Goal: Information Seeking & Learning: Learn about a topic

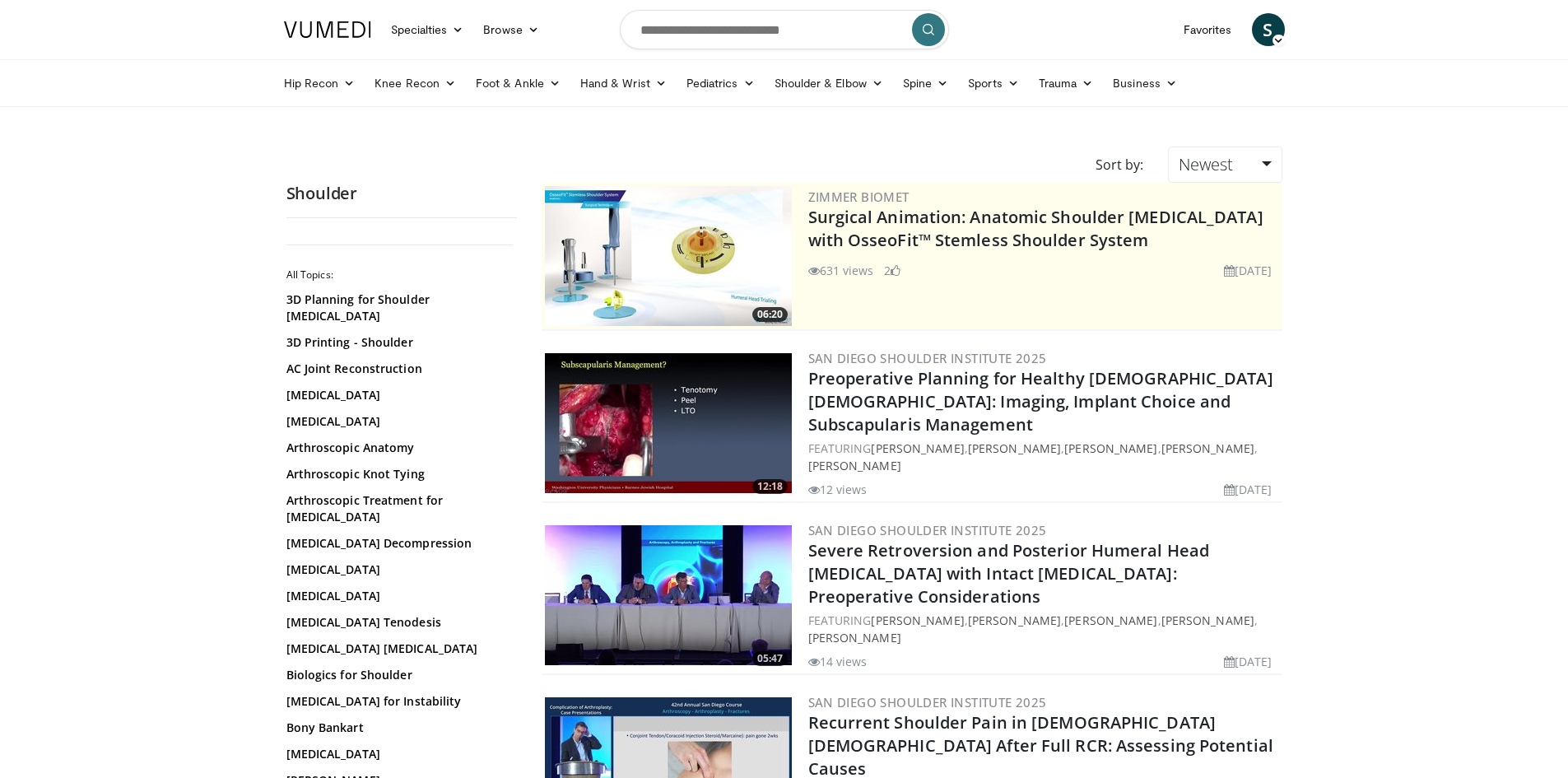
scroll to position [3459, 0]
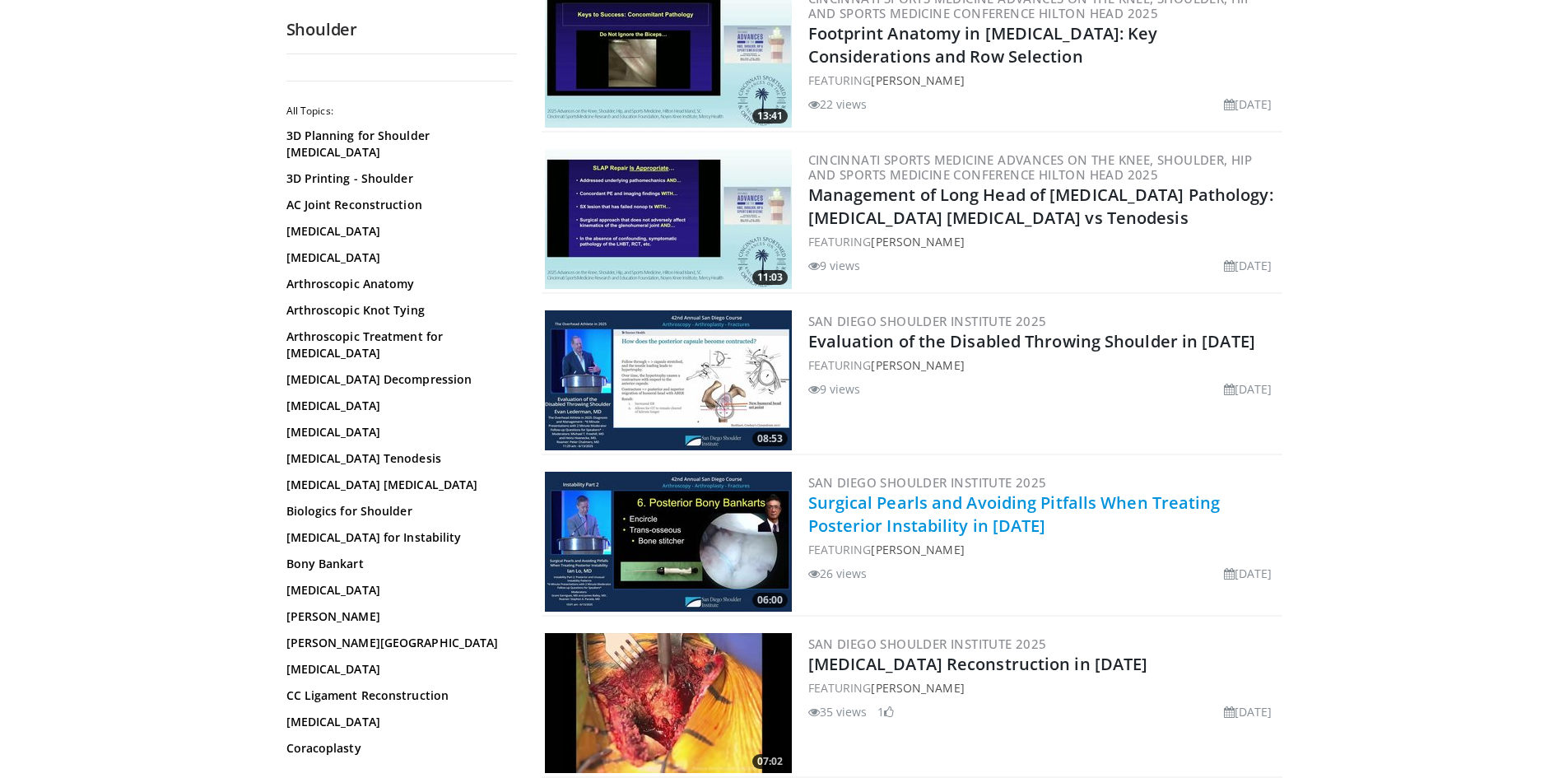
click at [999, 493] on link "Surgical Pearls and Avoiding Pitfalls When Treating Posterior Instability in [D…" at bounding box center [1014, 514] width 412 height 45
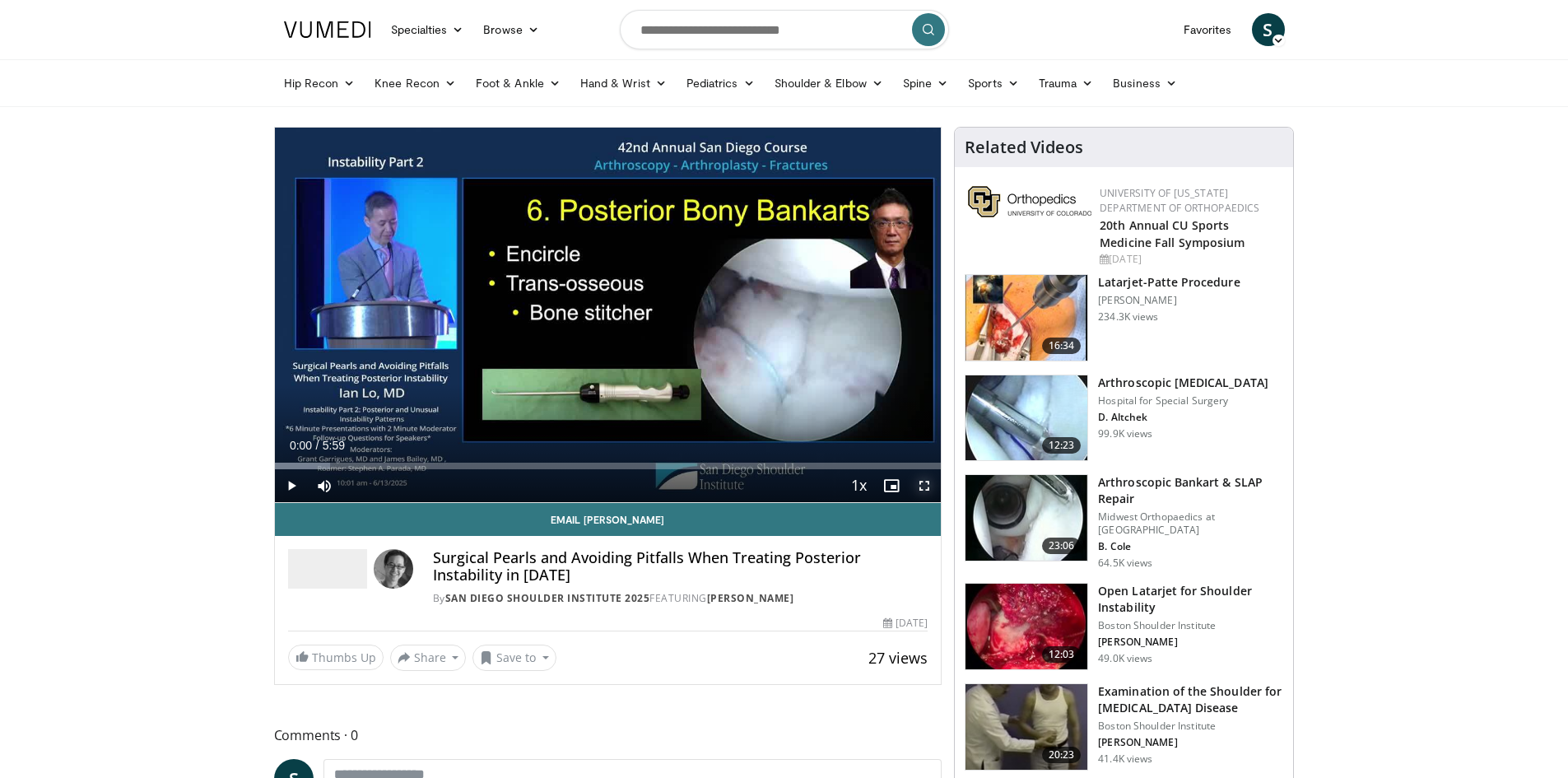
click at [926, 485] on span "Video Player" at bounding box center [924, 486] width 33 height 33
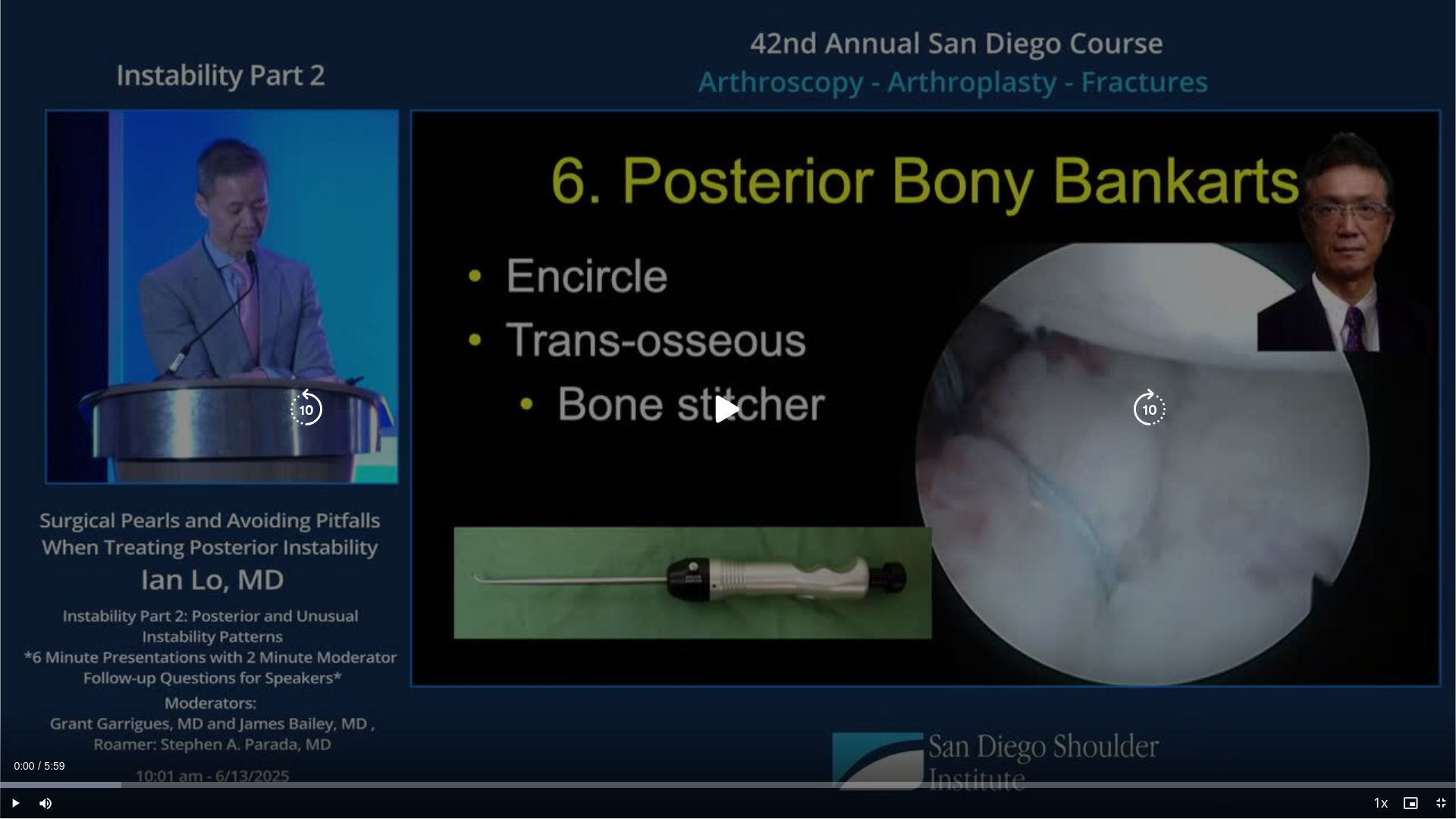
click at [733, 407] on icon "Video Player" at bounding box center [728, 410] width 42 height 42
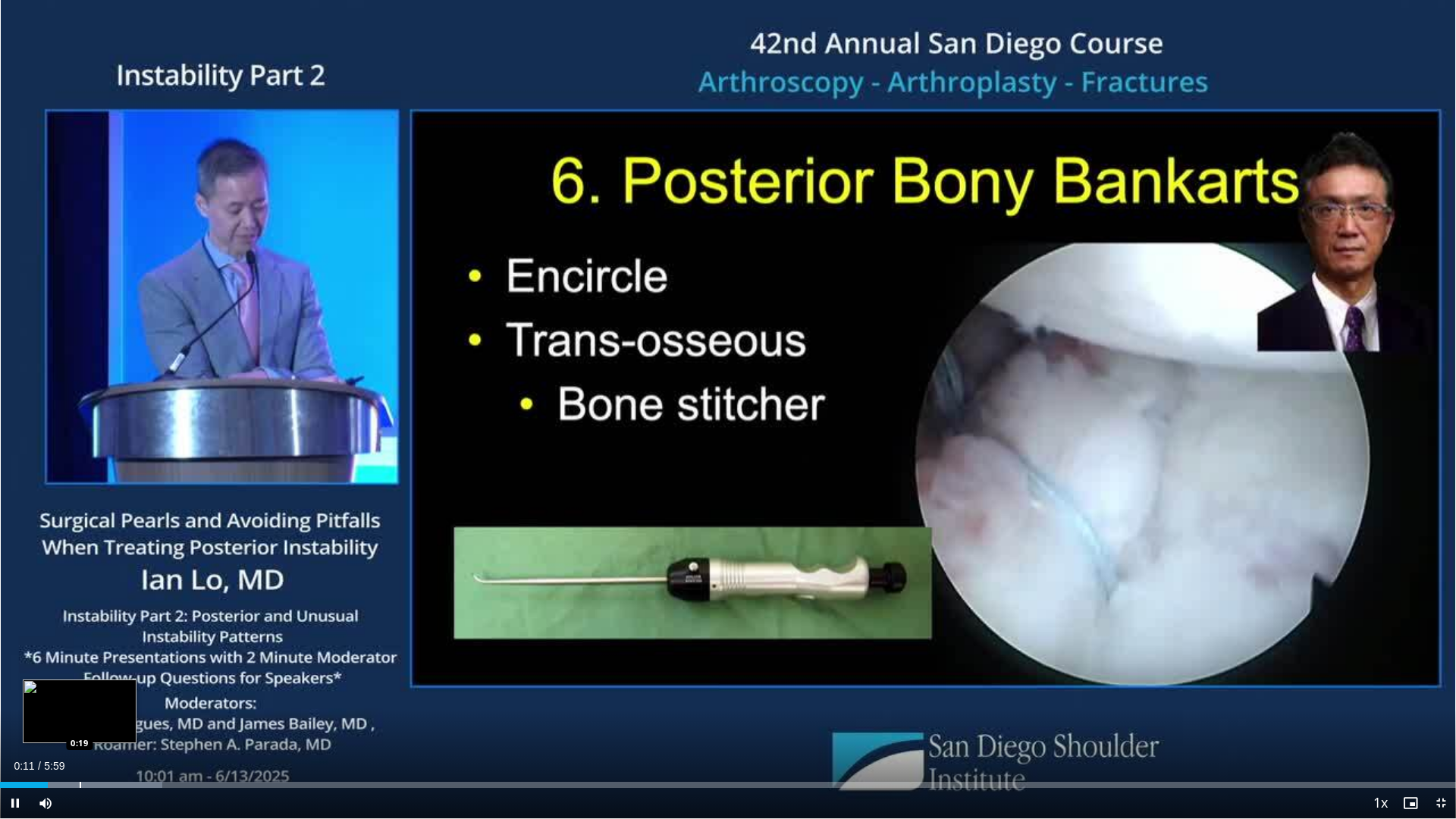
click at [81, 716] on div "Loaded : 11.13% 0:11 0:19" at bounding box center [728, 781] width 1456 height 14
click at [128, 716] on div "Progress Bar" at bounding box center [128, 785] width 2 height 6
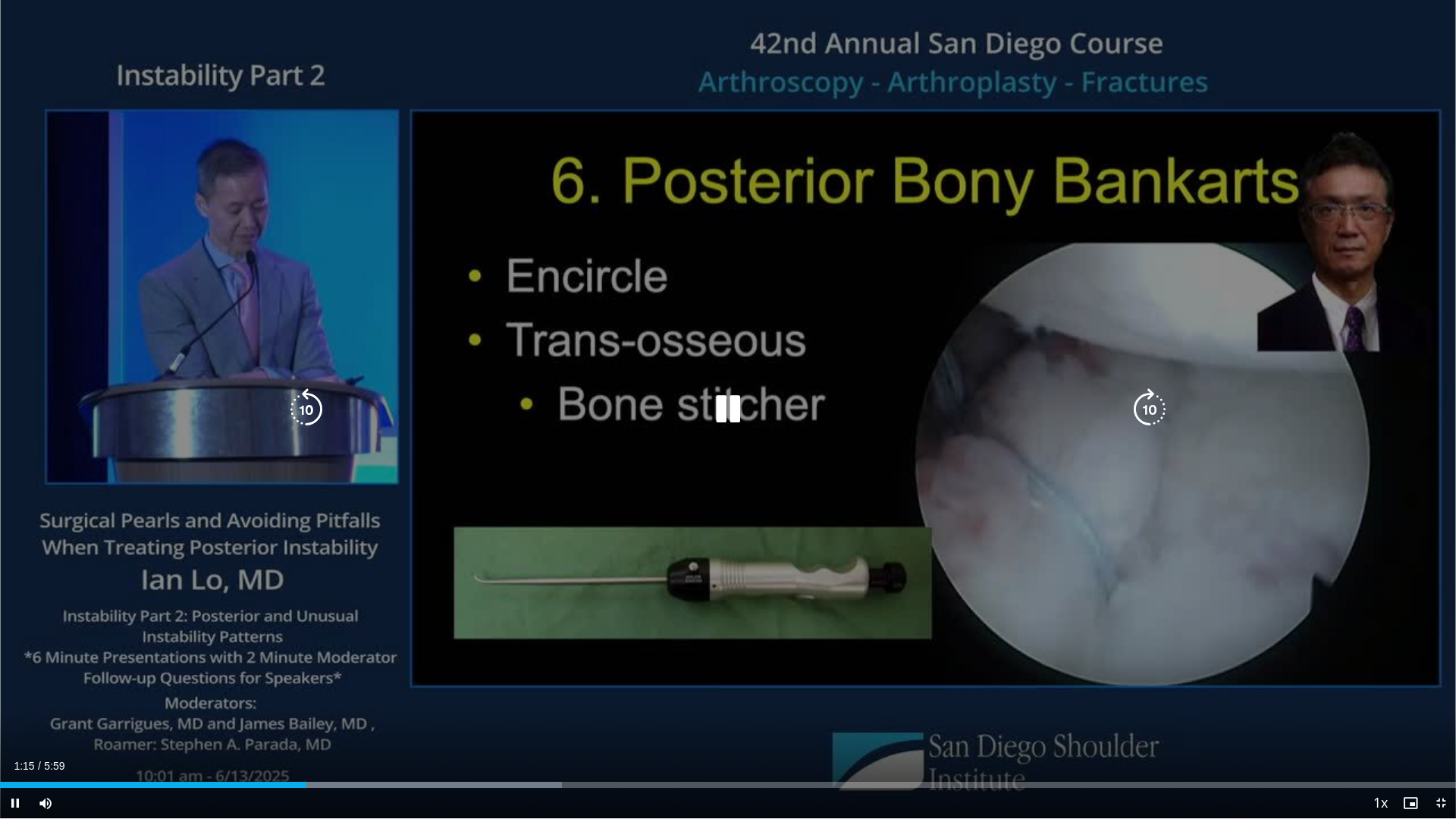
click at [714, 406] on icon "Video Player" at bounding box center [728, 410] width 42 height 42
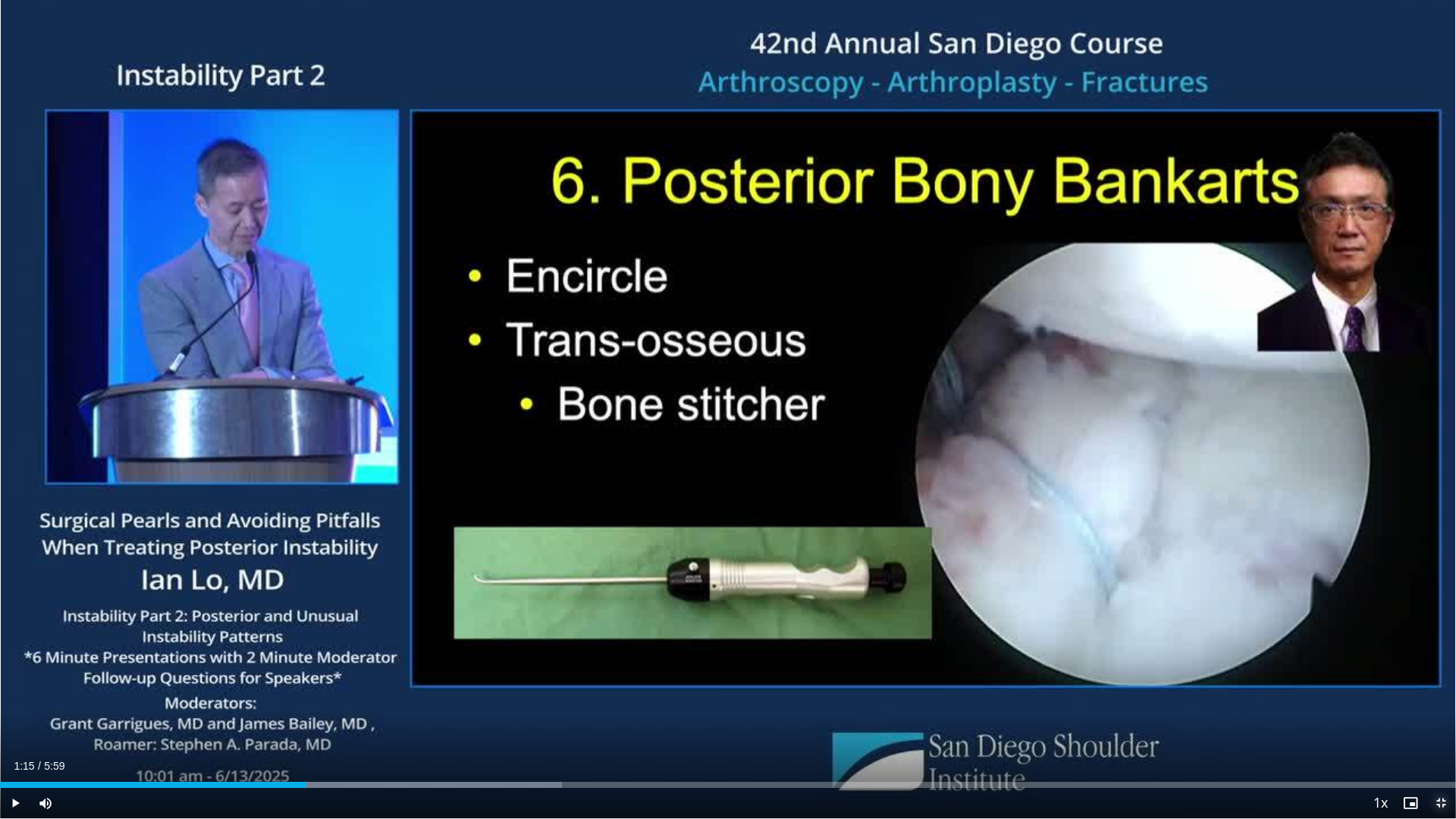
click at [1443, 716] on span "Video Player" at bounding box center [1441, 803] width 30 height 30
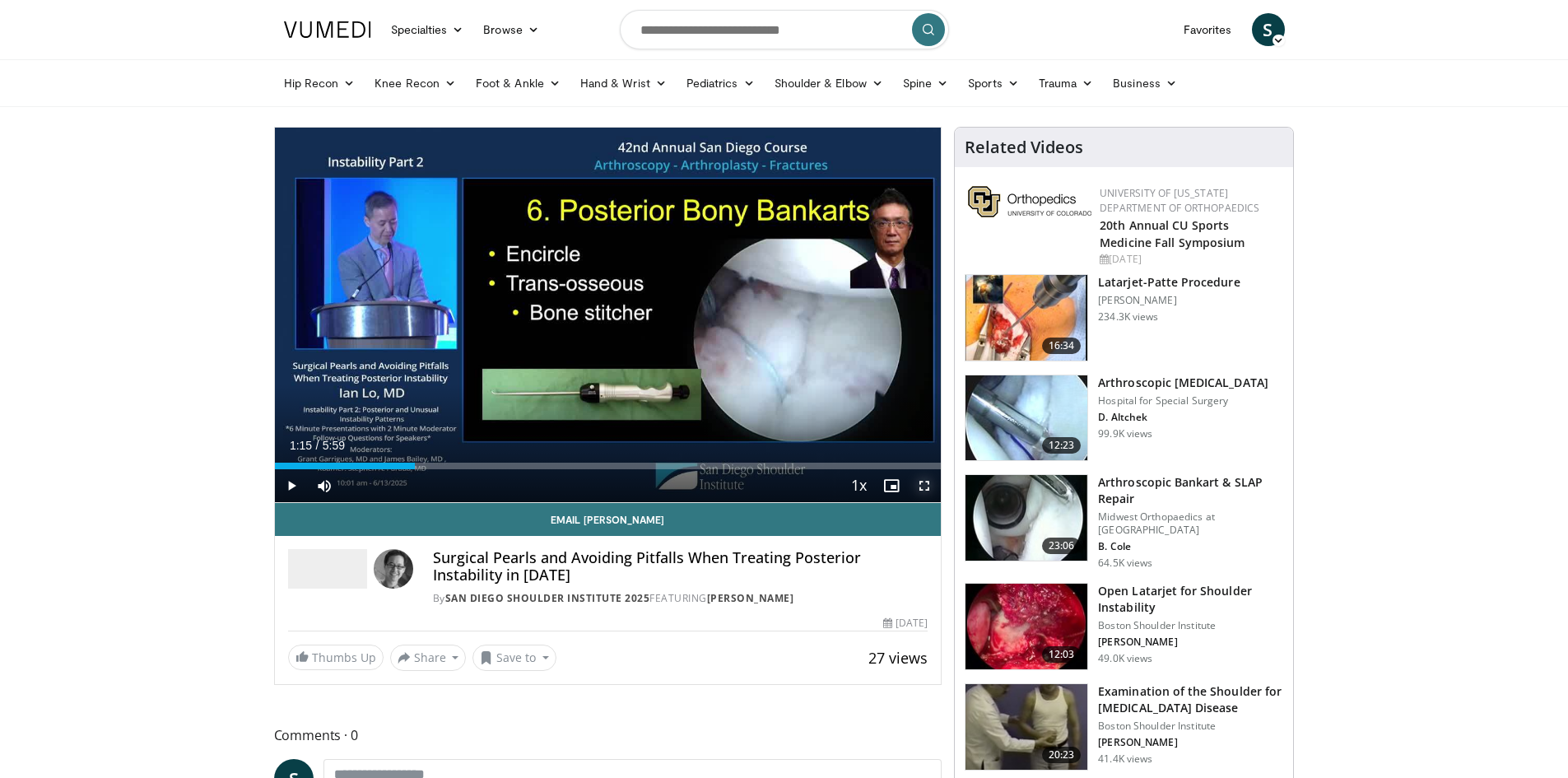
drag, startPoint x: 933, startPoint y: 486, endPoint x: 933, endPoint y: 557, distance: 71.0
click at [933, 486] on span "Video Player" at bounding box center [924, 486] width 33 height 33
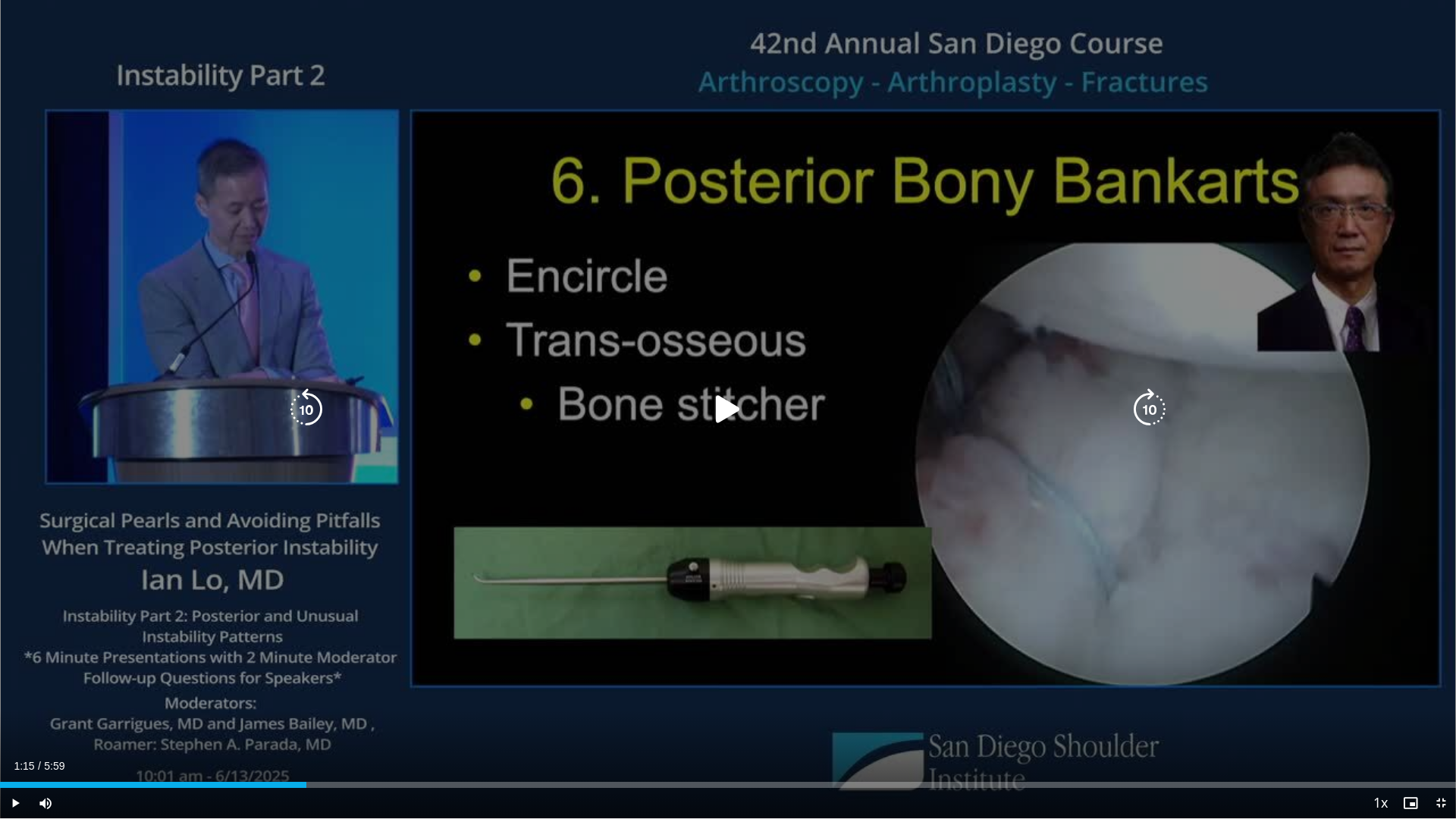
click at [739, 403] on icon "Video Player" at bounding box center [728, 410] width 42 height 42
click at [719, 415] on icon "Video Player" at bounding box center [728, 410] width 42 height 42
click at [730, 407] on icon "Video Player" at bounding box center [728, 410] width 42 height 42
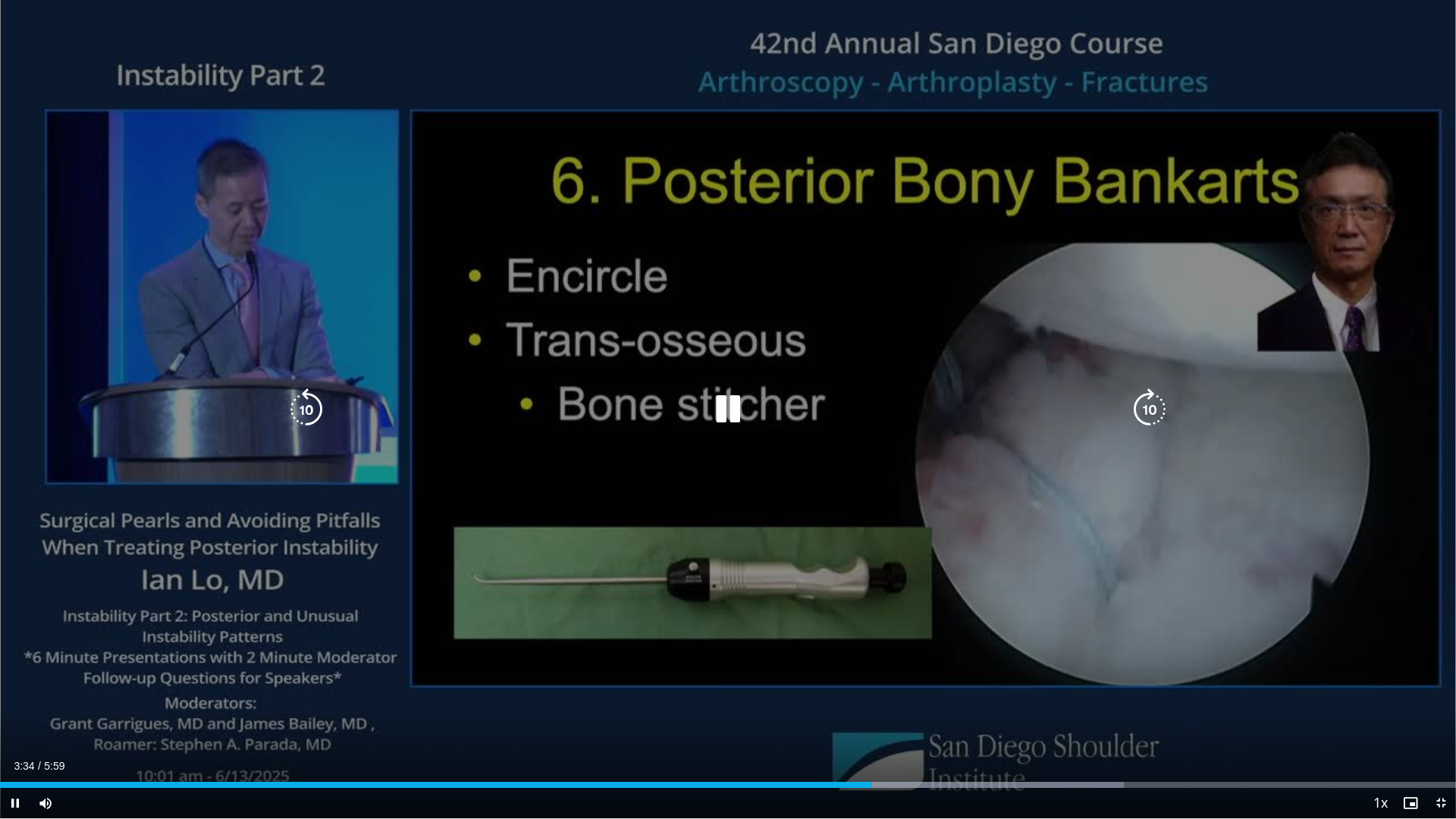
click at [920, 716] on div "Loaded : 77.21% 3:35 3:47" at bounding box center [728, 781] width 1456 height 14
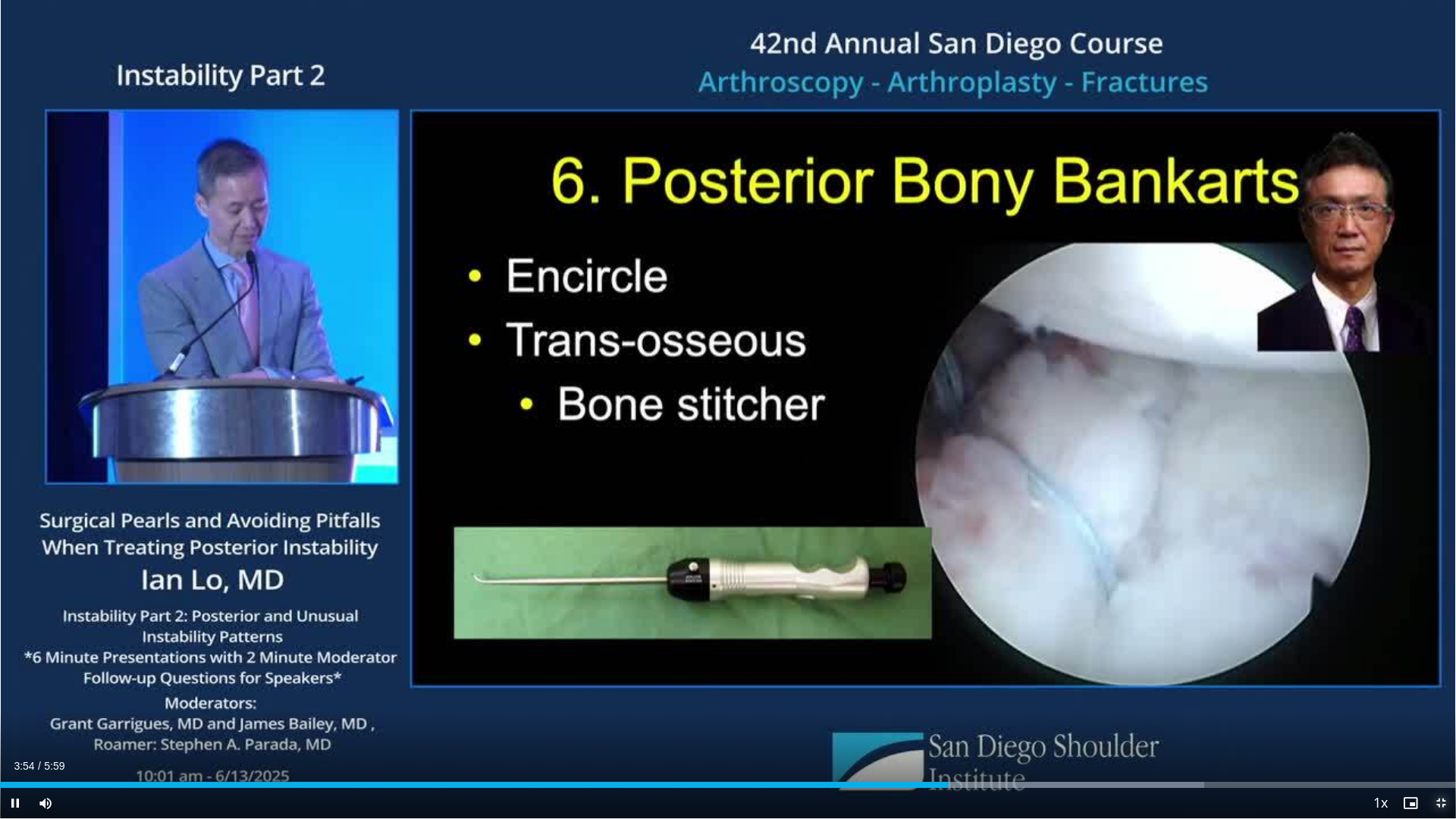
click at [1442, 716] on span "Video Player" at bounding box center [1441, 803] width 30 height 30
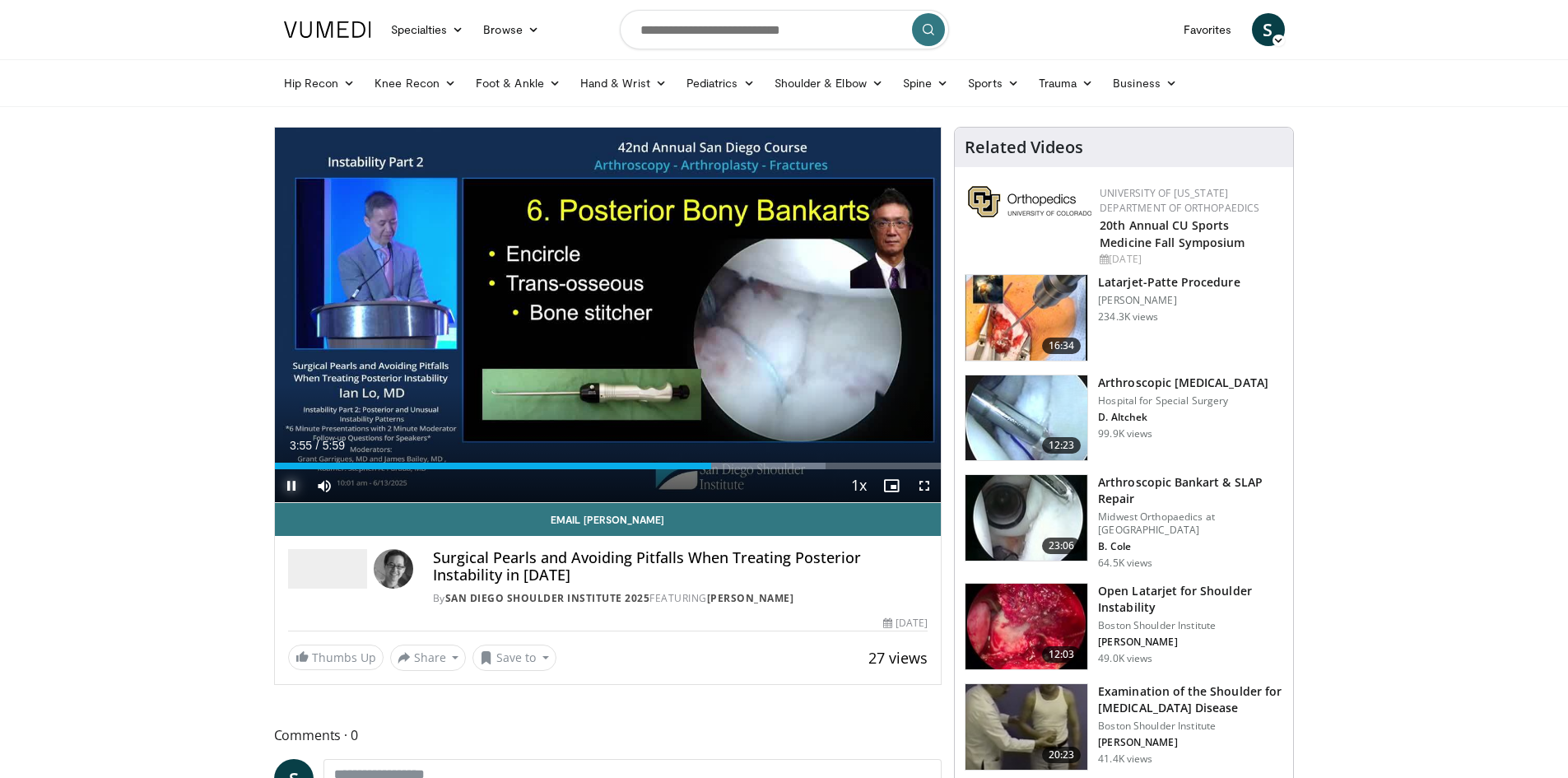
click at [292, 483] on span "Video Player" at bounding box center [291, 486] width 33 height 33
click at [821, 80] on link "Shoulder & Elbow" at bounding box center [829, 83] width 128 height 33
click at [819, 148] on link "Shoulder" at bounding box center [794, 148] width 196 height 26
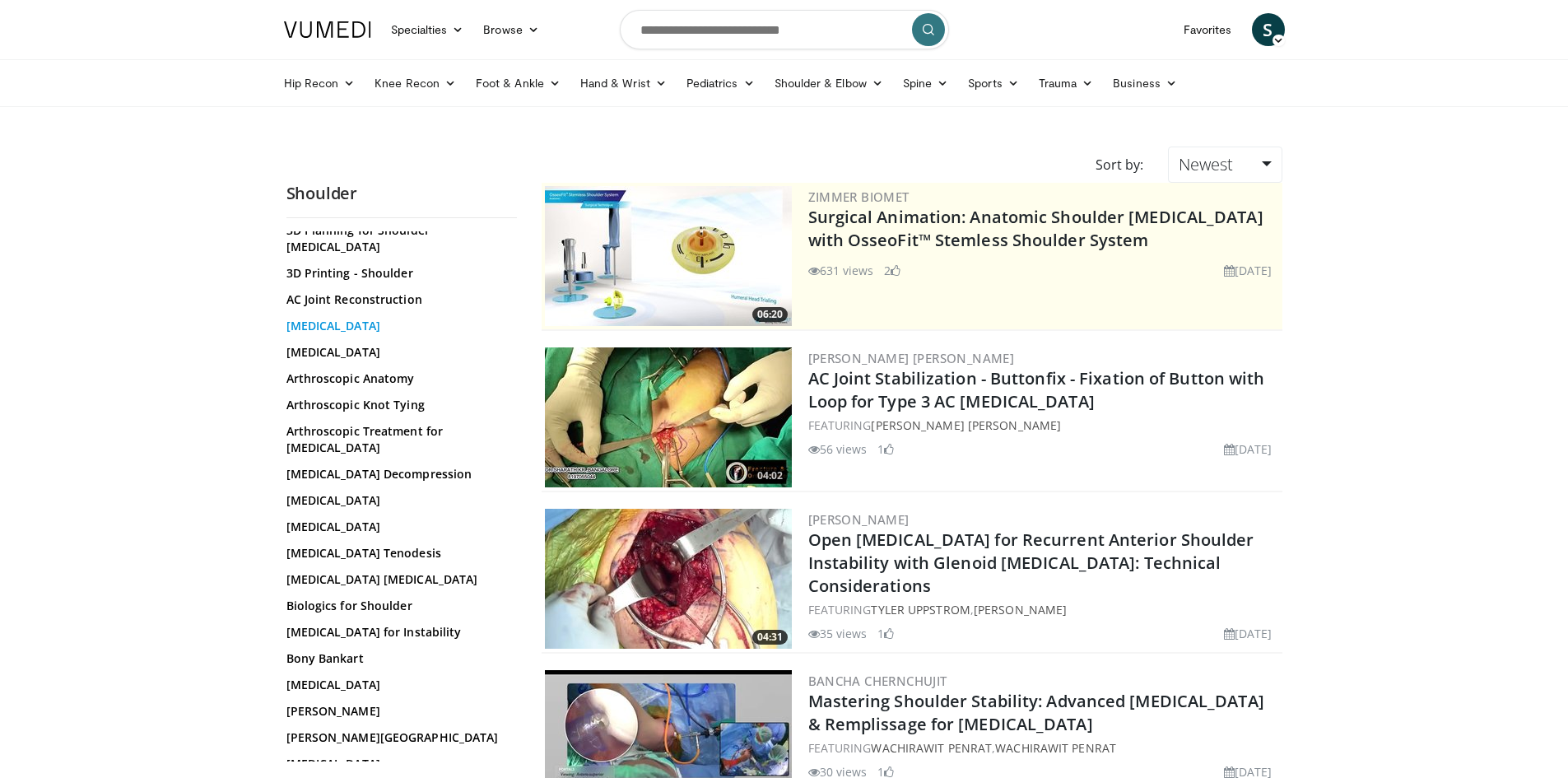
scroll to position [165, 0]
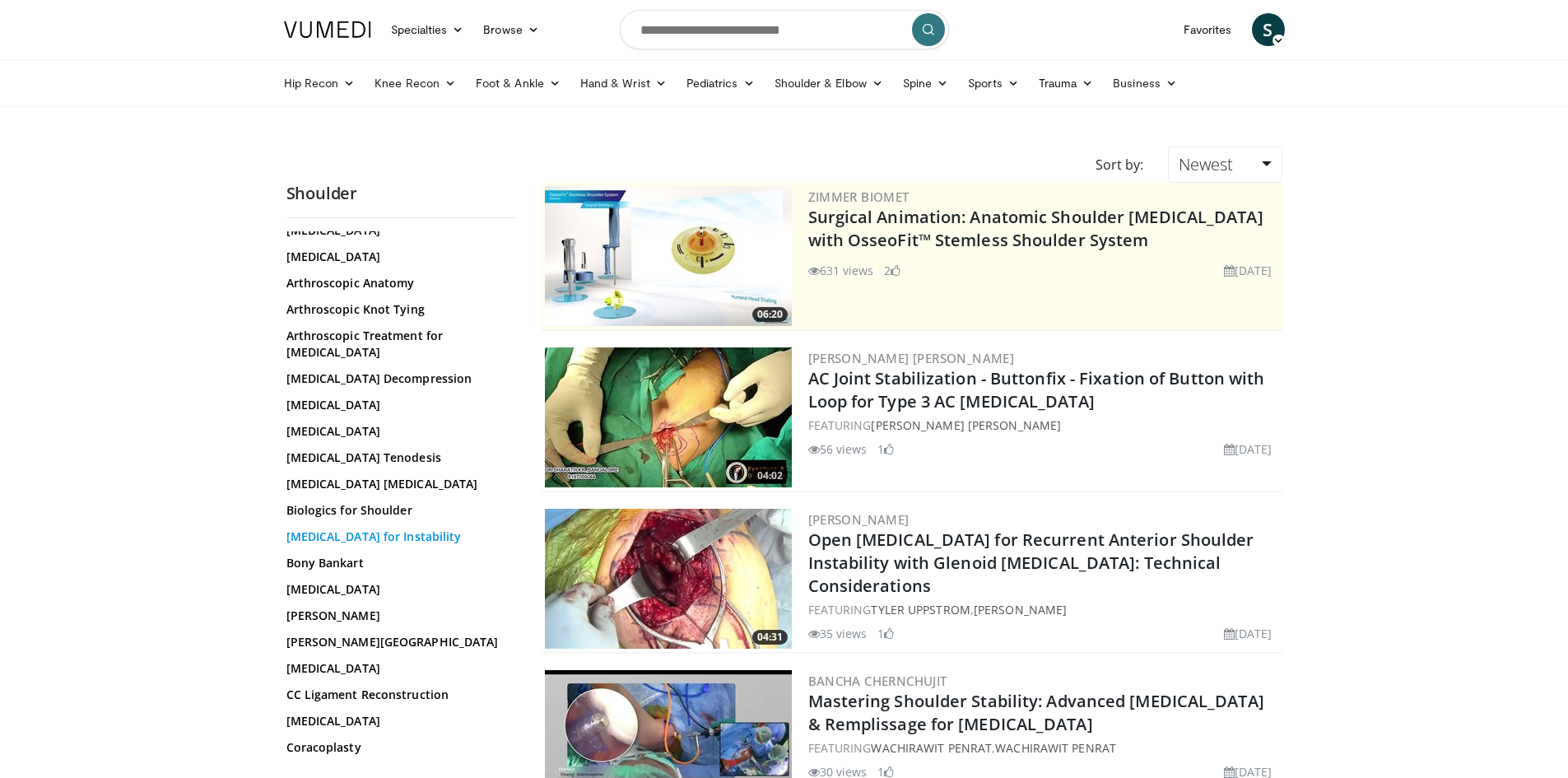
click at [421, 528] on link "Bone Grafting for Instability" at bounding box center [398, 536] width 223 height 16
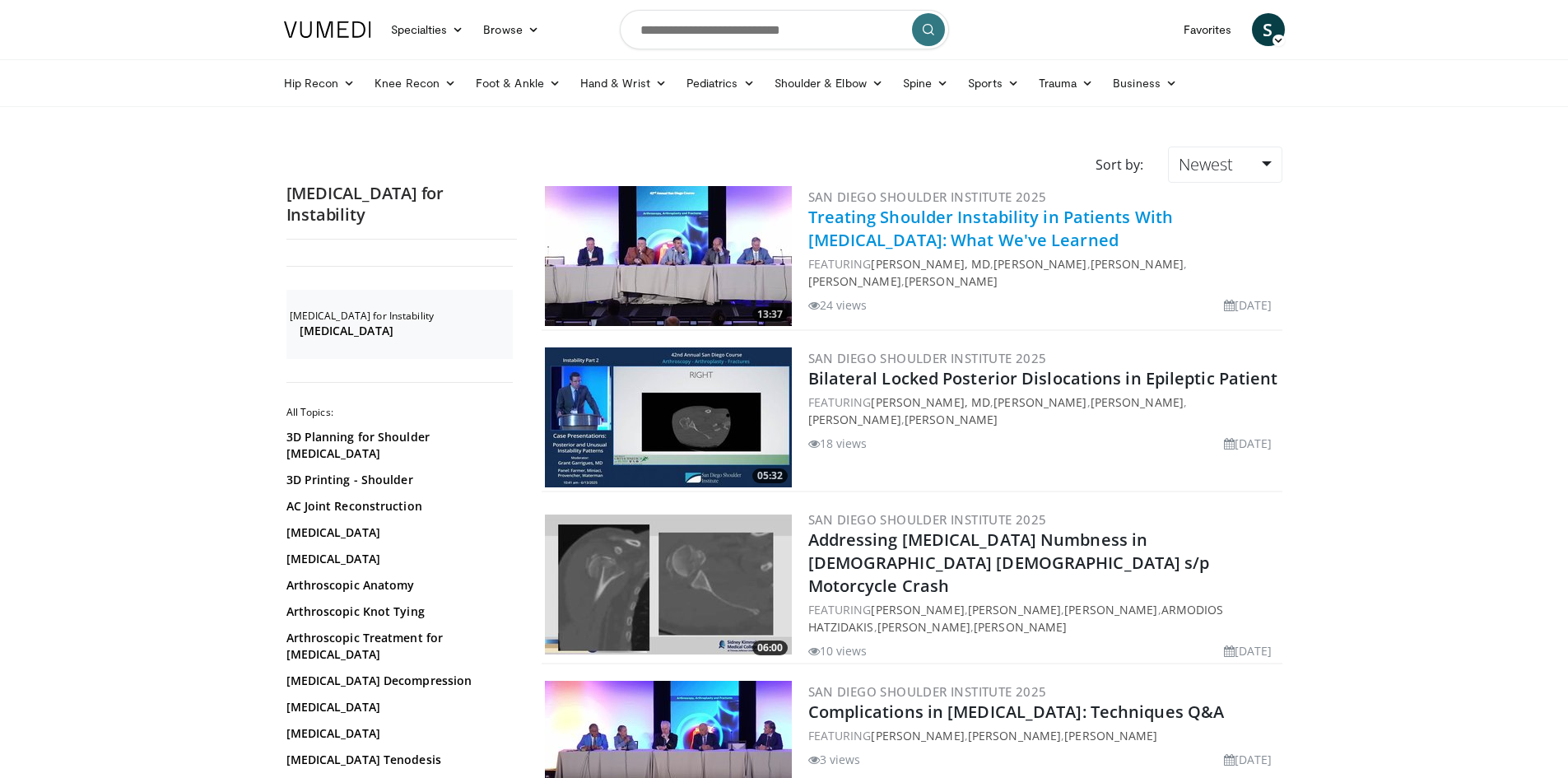
click at [914, 224] on link "Treating Shoulder Instability in Patients With Epilepsy: What We've Learned" at bounding box center [991, 229] width 366 height 45
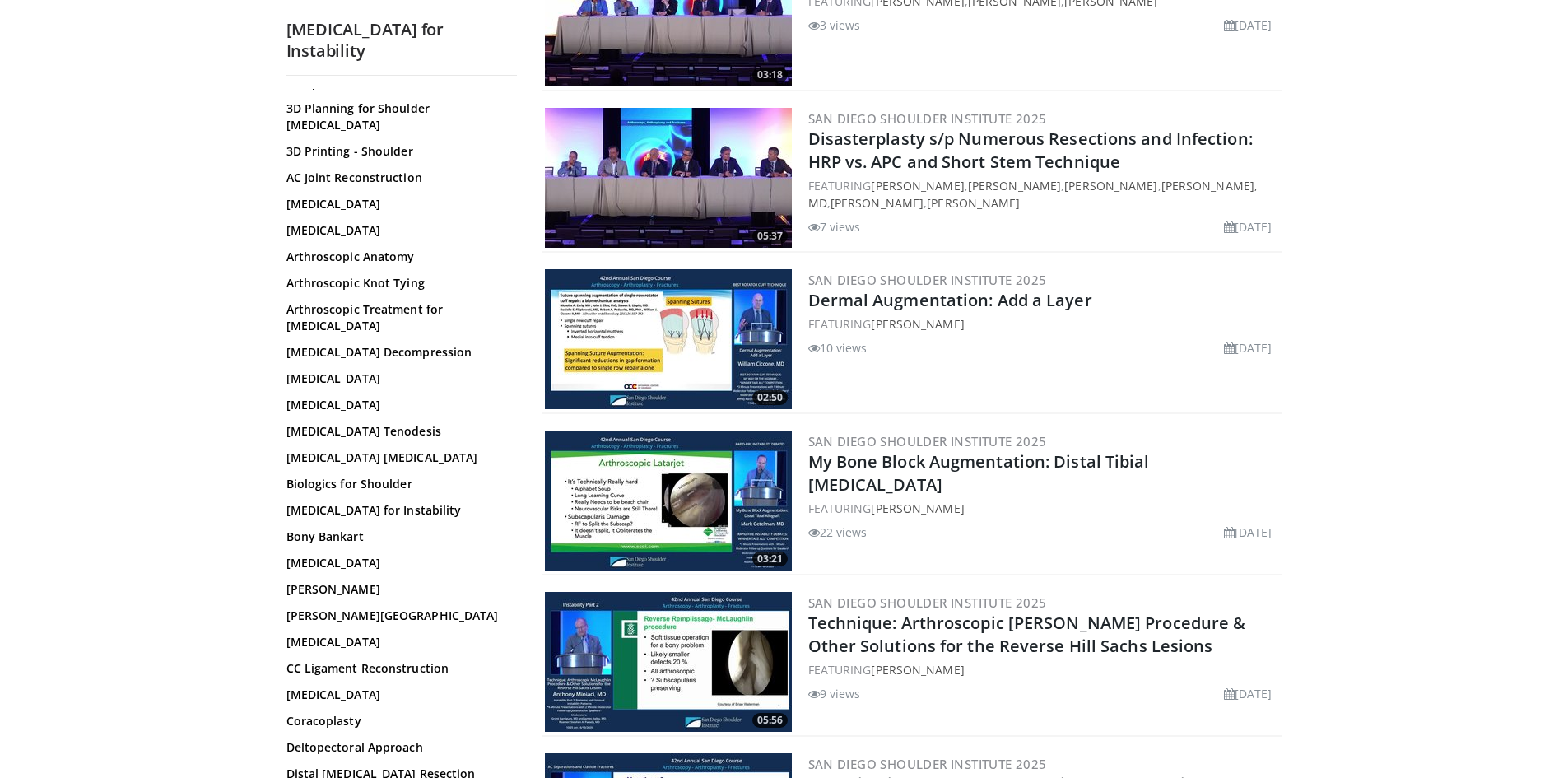
scroll to position [741, 0]
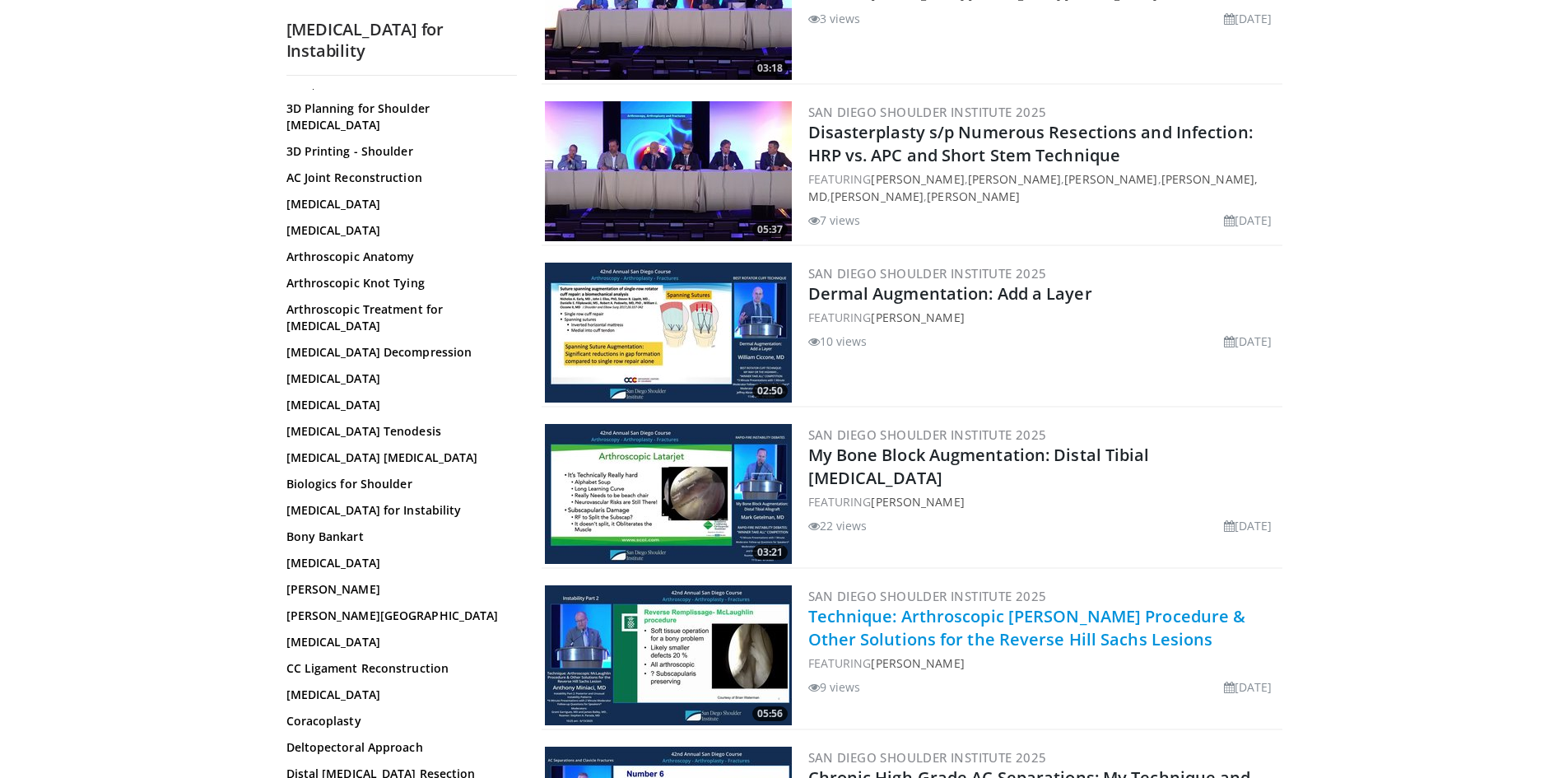
click at [1018, 606] on link "Technique: Arthroscopic McLaughlin Procedure & Other Solutions for the Reverse …" at bounding box center [1027, 628] width 438 height 45
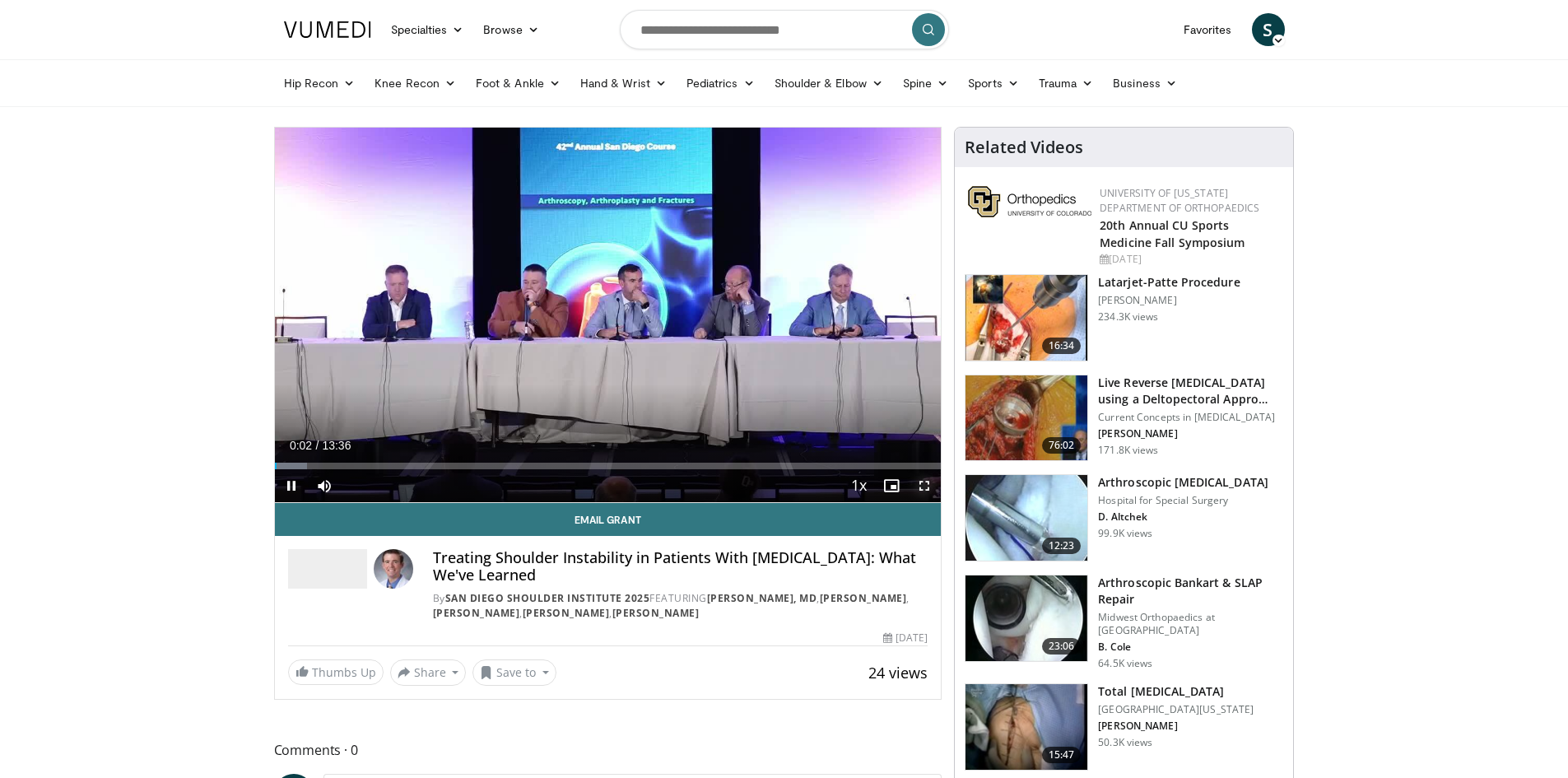
click at [926, 486] on span "Video Player" at bounding box center [924, 486] width 33 height 33
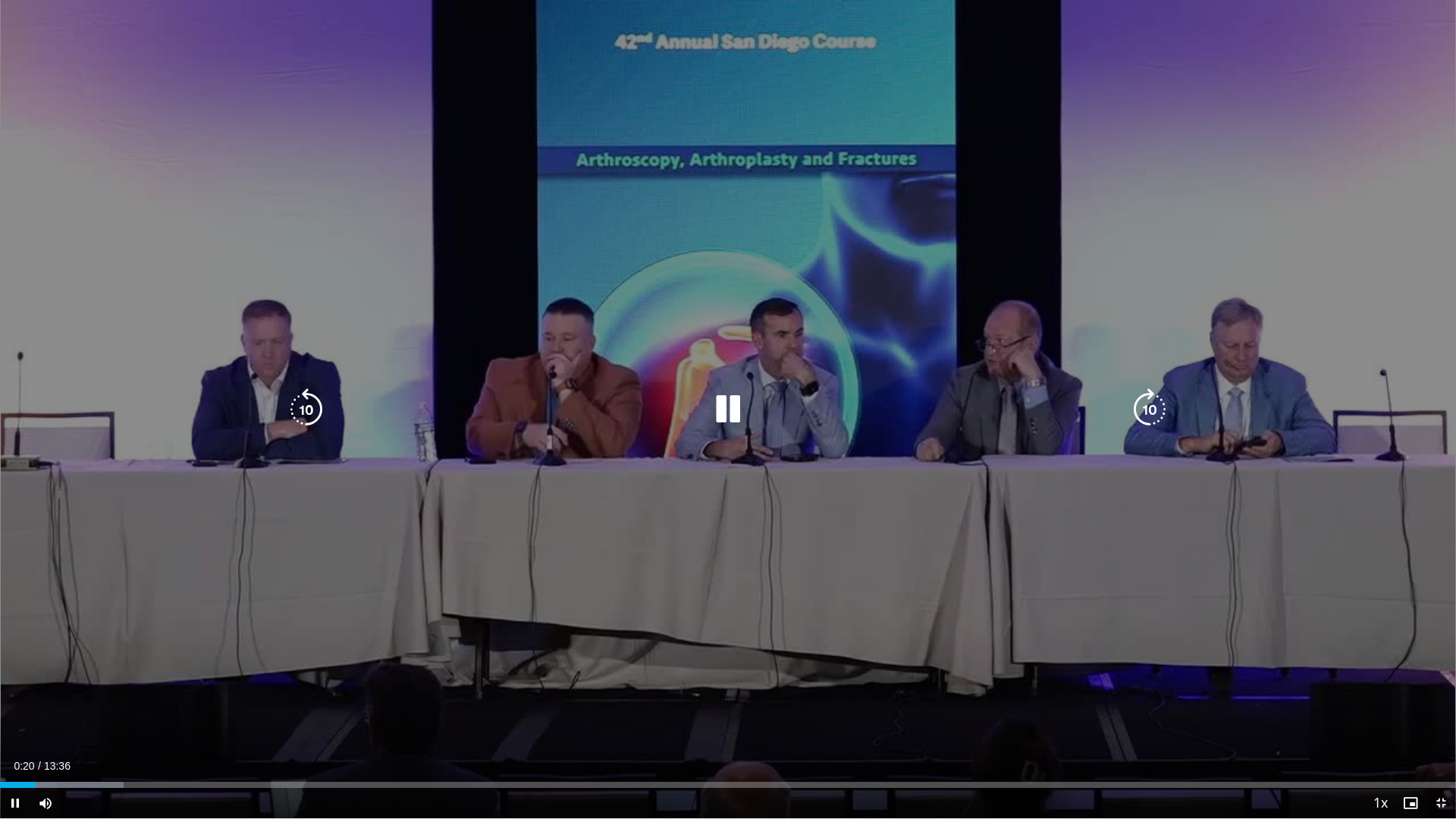
click at [728, 410] on icon "Video Player" at bounding box center [728, 410] width 42 height 42
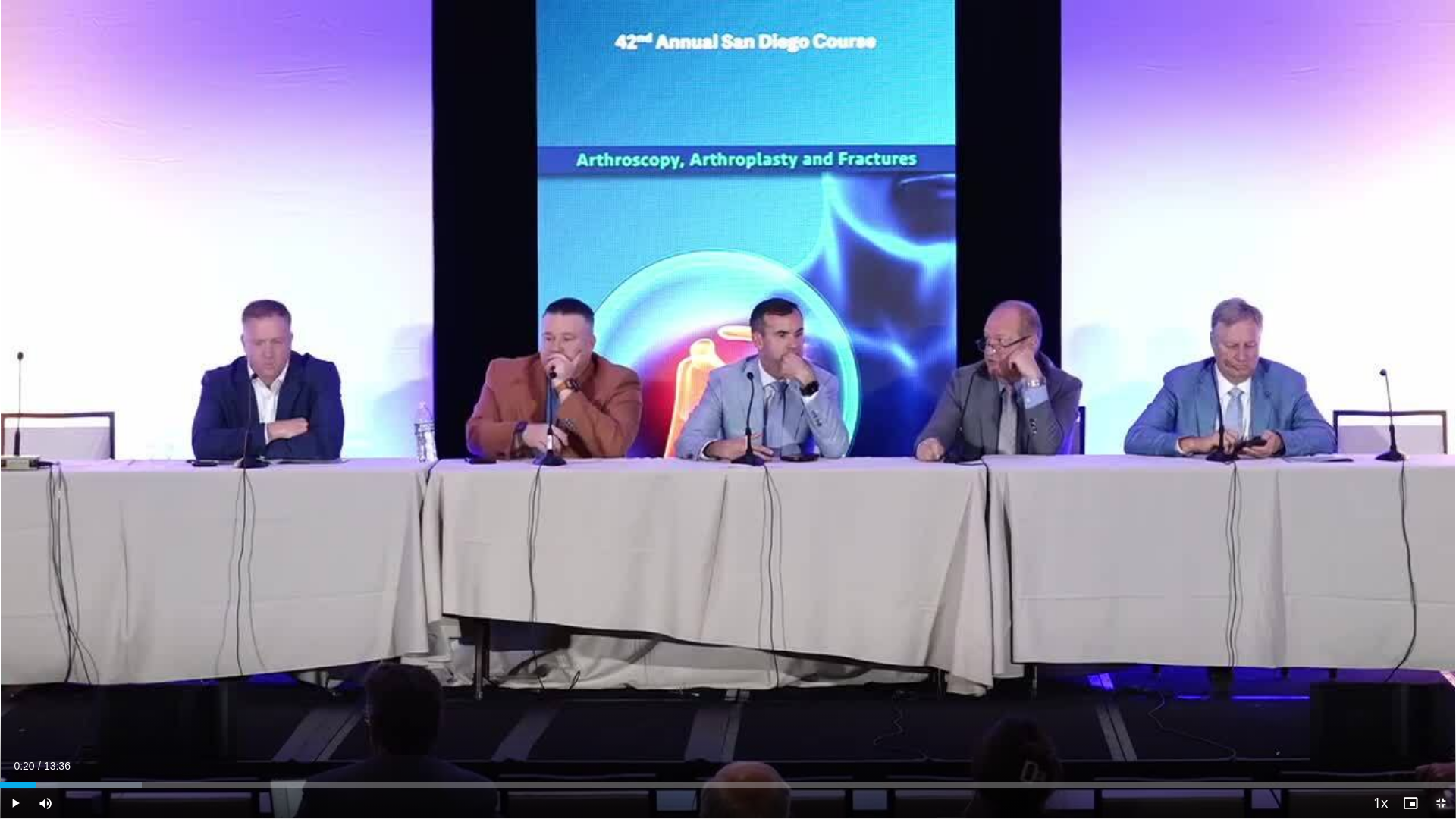
click at [1442, 716] on span "Video Player" at bounding box center [1441, 803] width 30 height 30
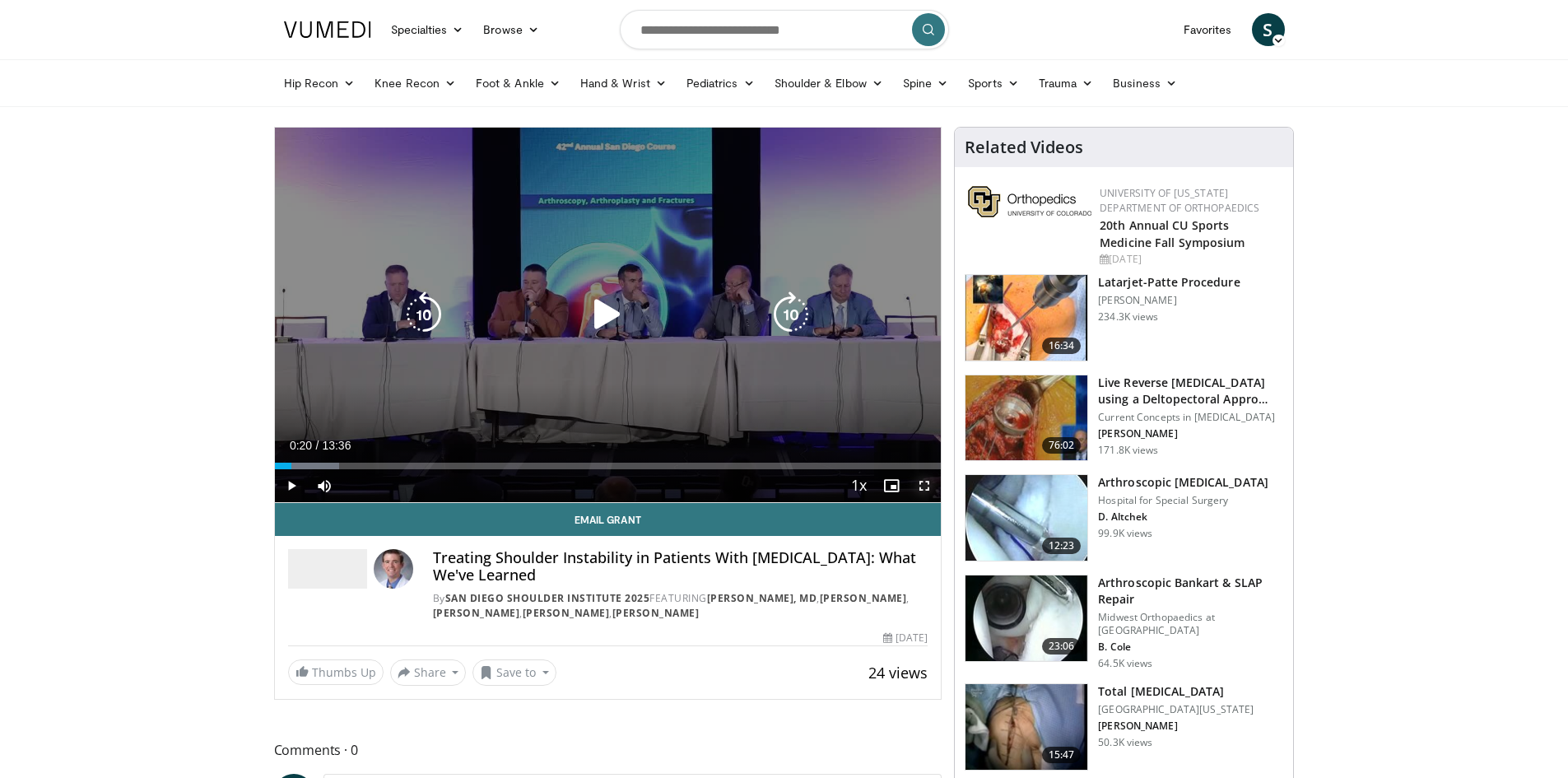
drag, startPoint x: 928, startPoint y: 487, endPoint x: 928, endPoint y: 558, distance: 71.0
click at [928, 487] on span "Video Player" at bounding box center [924, 486] width 33 height 33
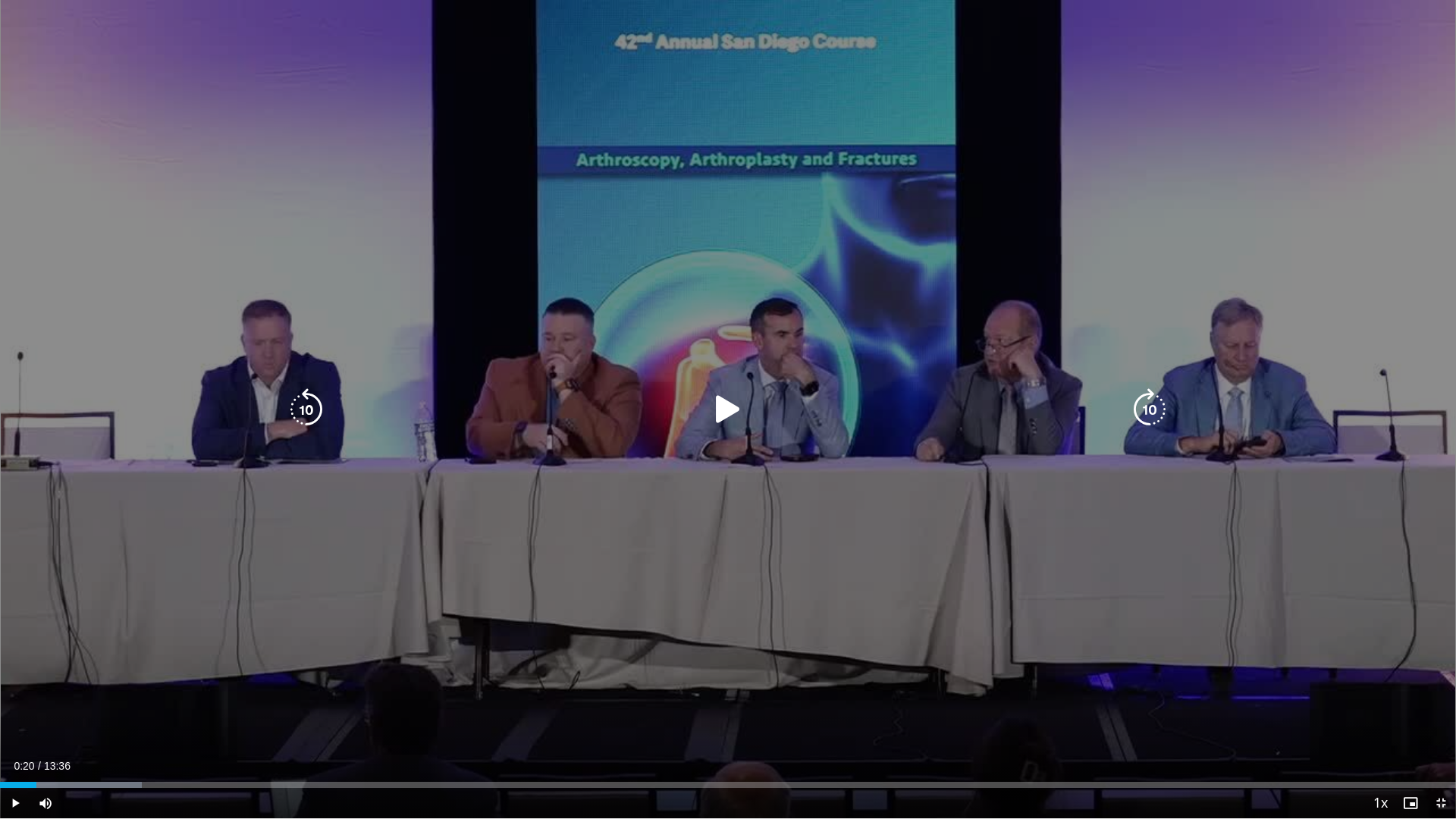
click at [719, 406] on icon "Video Player" at bounding box center [728, 410] width 42 height 42
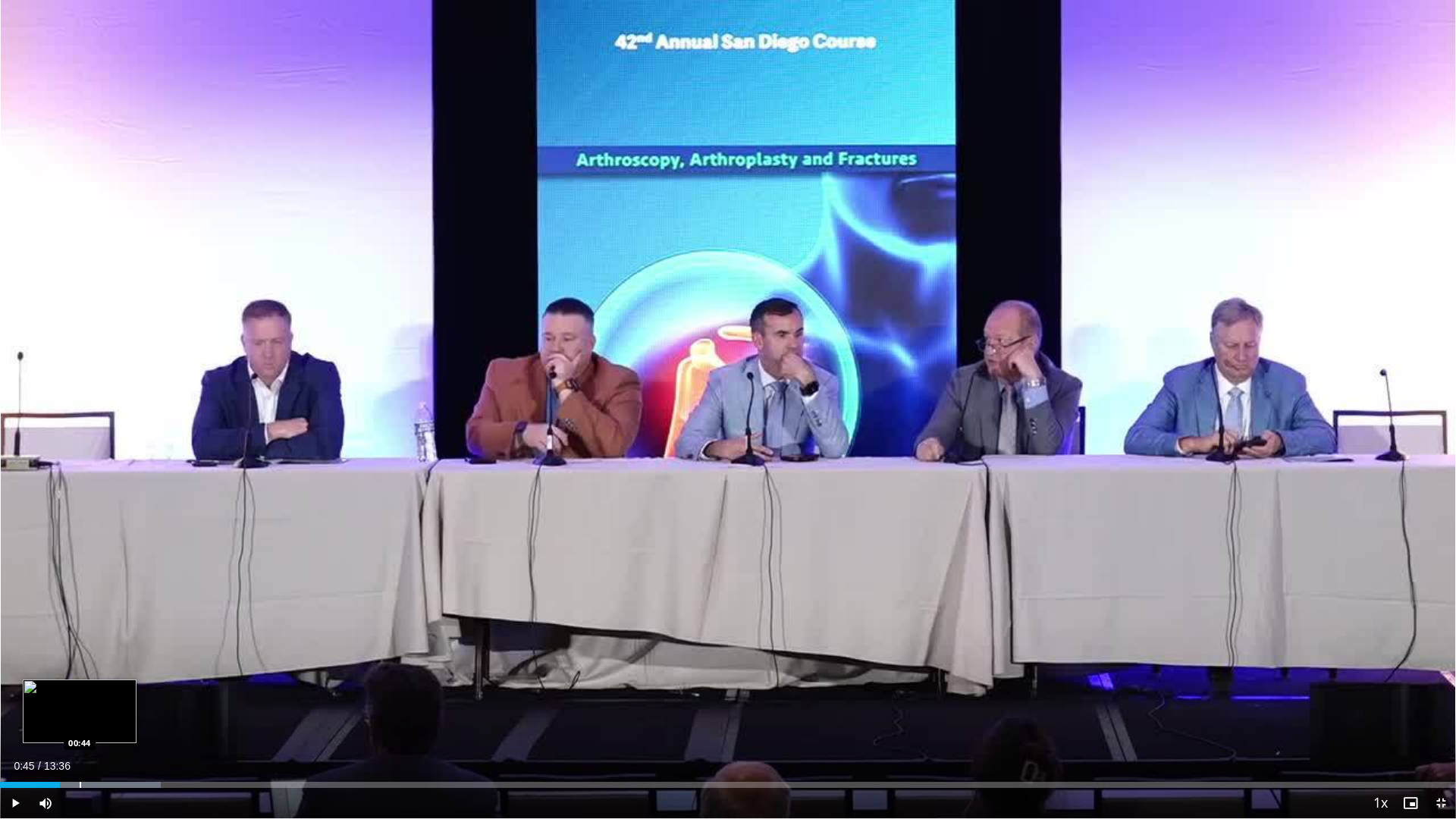
click at [81, 716] on div "Progress Bar" at bounding box center [81, 785] width 2 height 6
click at [63, 716] on div "Loaded : 13.36% 00:47 00:35" at bounding box center [728, 781] width 1456 height 14
click at [64, 716] on div "Progress Bar" at bounding box center [65, 785] width 2 height 6
click at [19, 716] on div "10 seconds Tap to unmute" at bounding box center [728, 409] width 1456 height 818
click at [19, 716] on span "Video Player" at bounding box center [15, 803] width 30 height 30
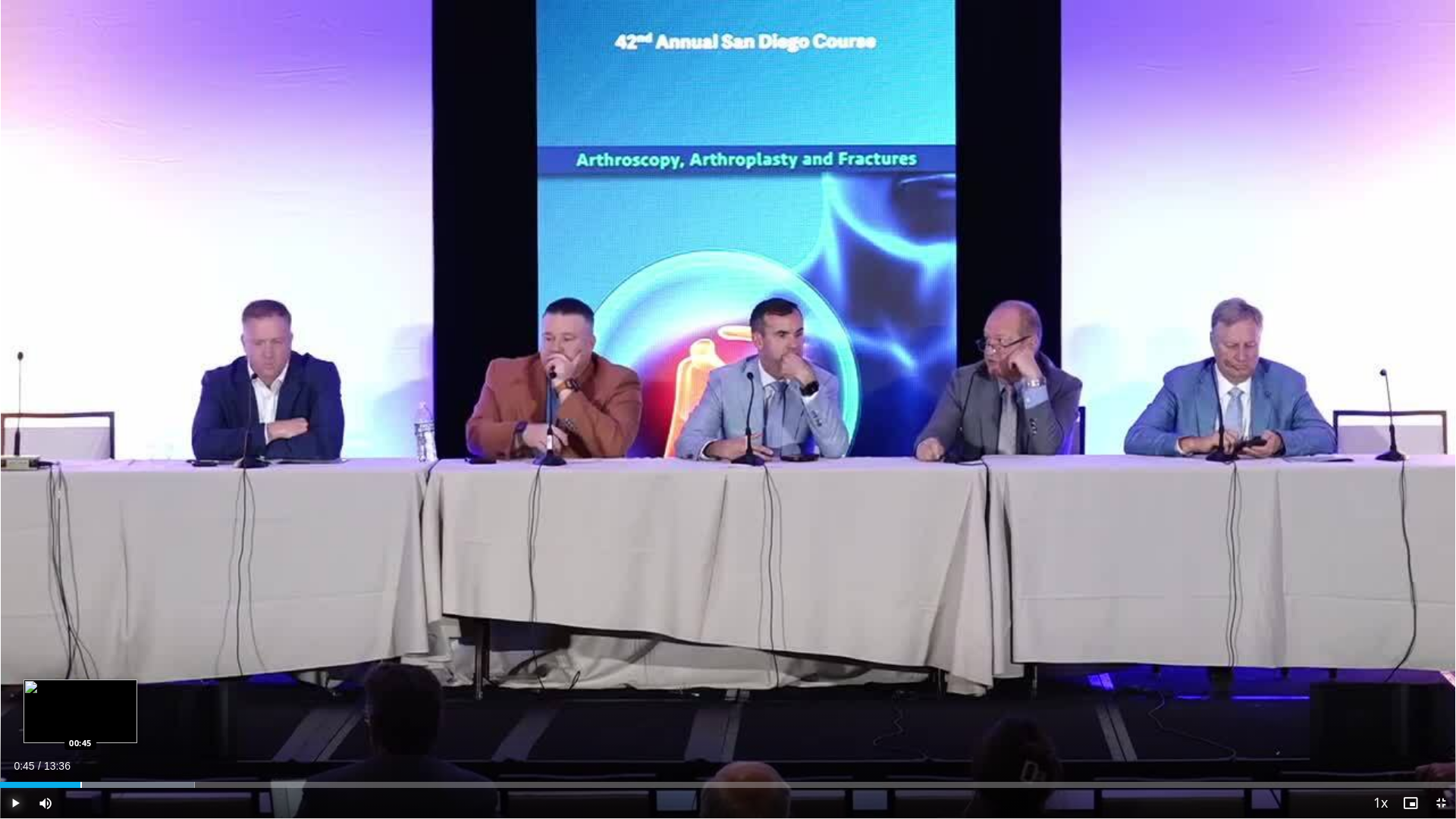
click at [81, 716] on div "Progress Bar" at bounding box center [81, 785] width 2 height 6
click at [93, 716] on div "Progress Bar" at bounding box center [93, 785] width 2 height 6
click at [110, 716] on div "Progress Bar" at bounding box center [116, 785] width 155 height 6
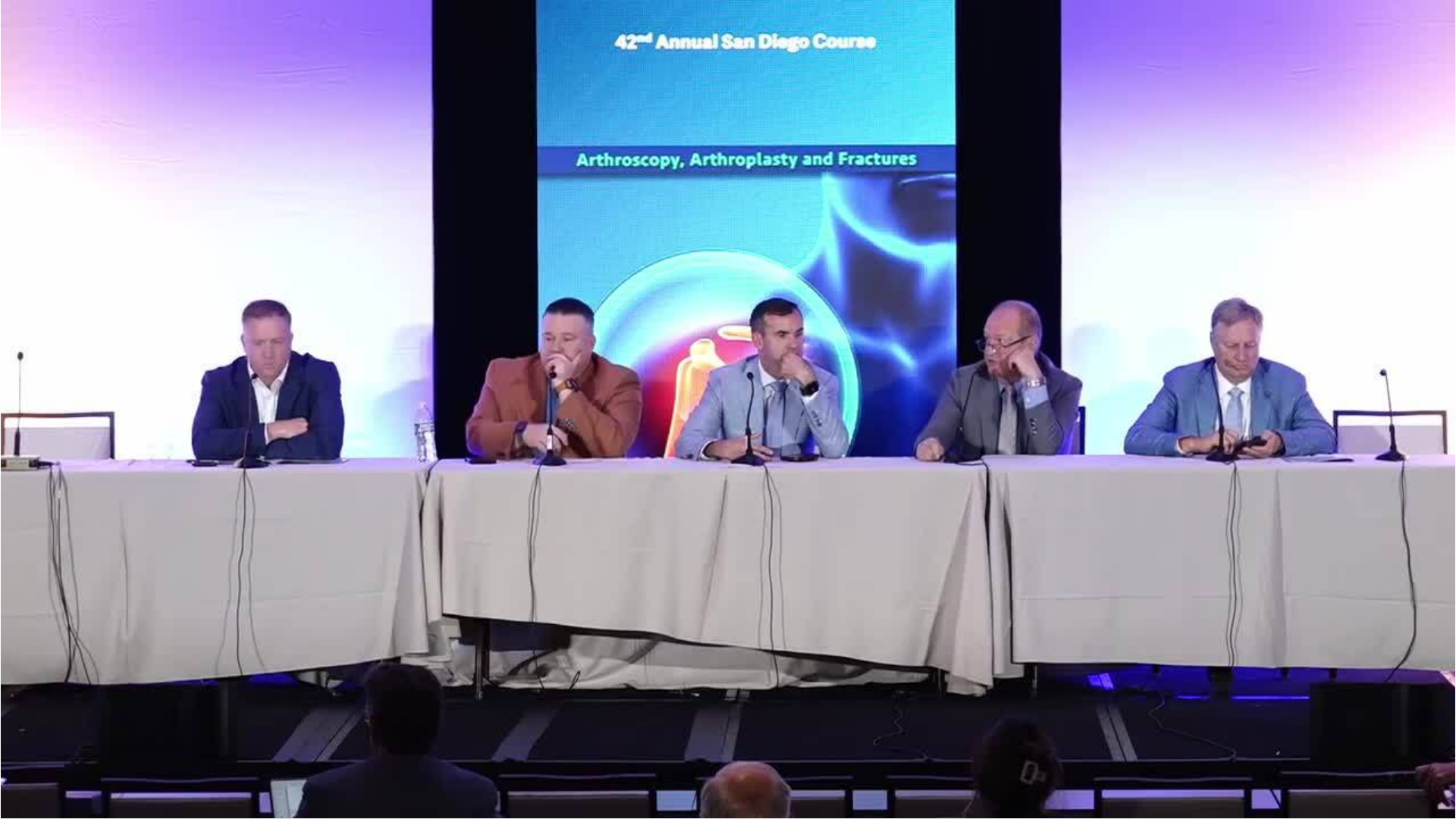
click at [131, 716] on div "10 seconds Tap to unmute" at bounding box center [728, 409] width 1456 height 818
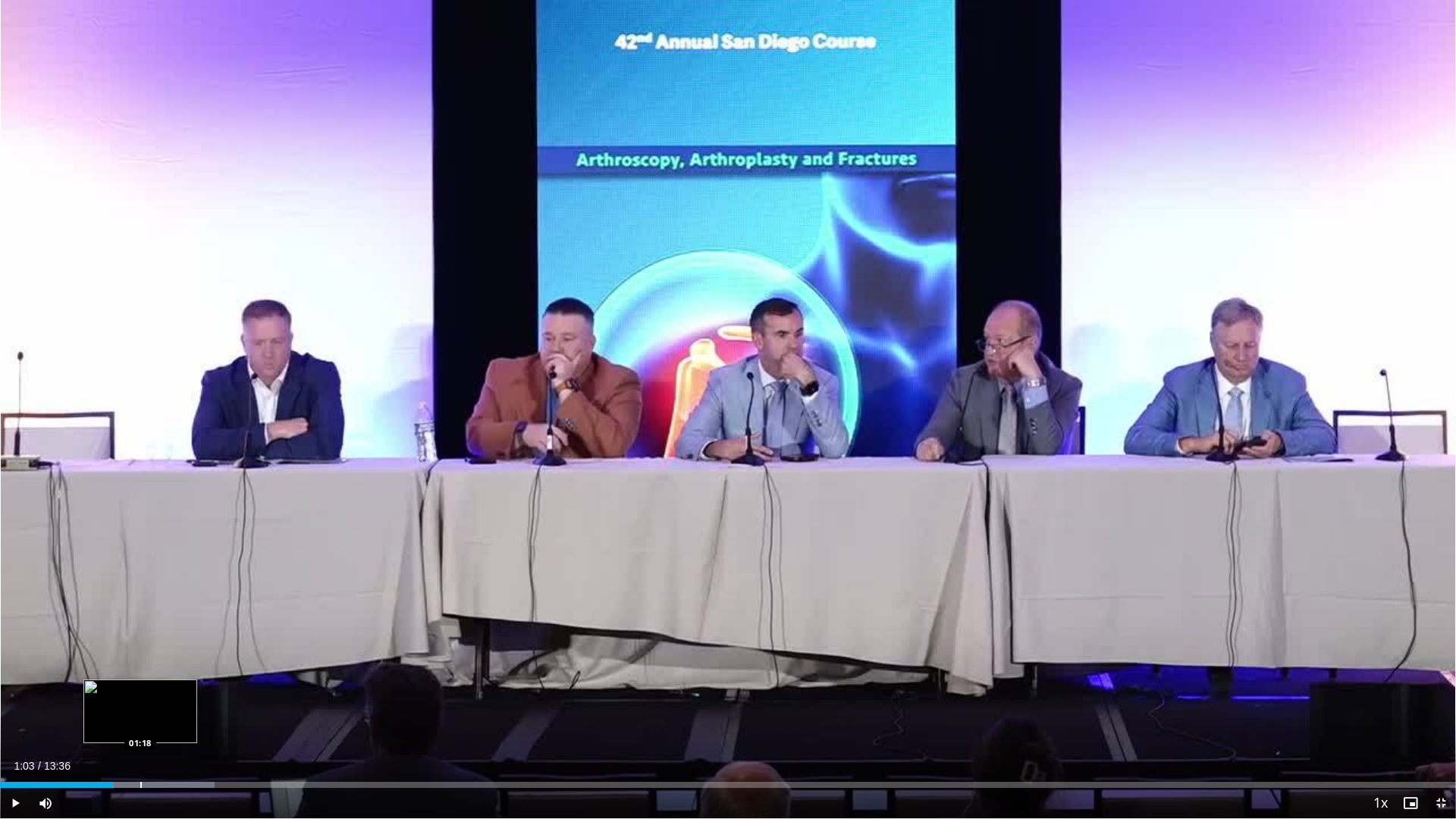
click at [140, 716] on div "Progress Bar" at bounding box center [141, 785] width 2 height 6
click at [21, 716] on span "Video Player" at bounding box center [15, 803] width 30 height 30
click at [160, 716] on div "Progress Bar" at bounding box center [161, 785] width 2 height 6
click at [177, 716] on div "Progress Bar" at bounding box center [178, 785] width 2 height 6
click at [201, 716] on div "Progress Bar" at bounding box center [202, 785] width 2 height 6
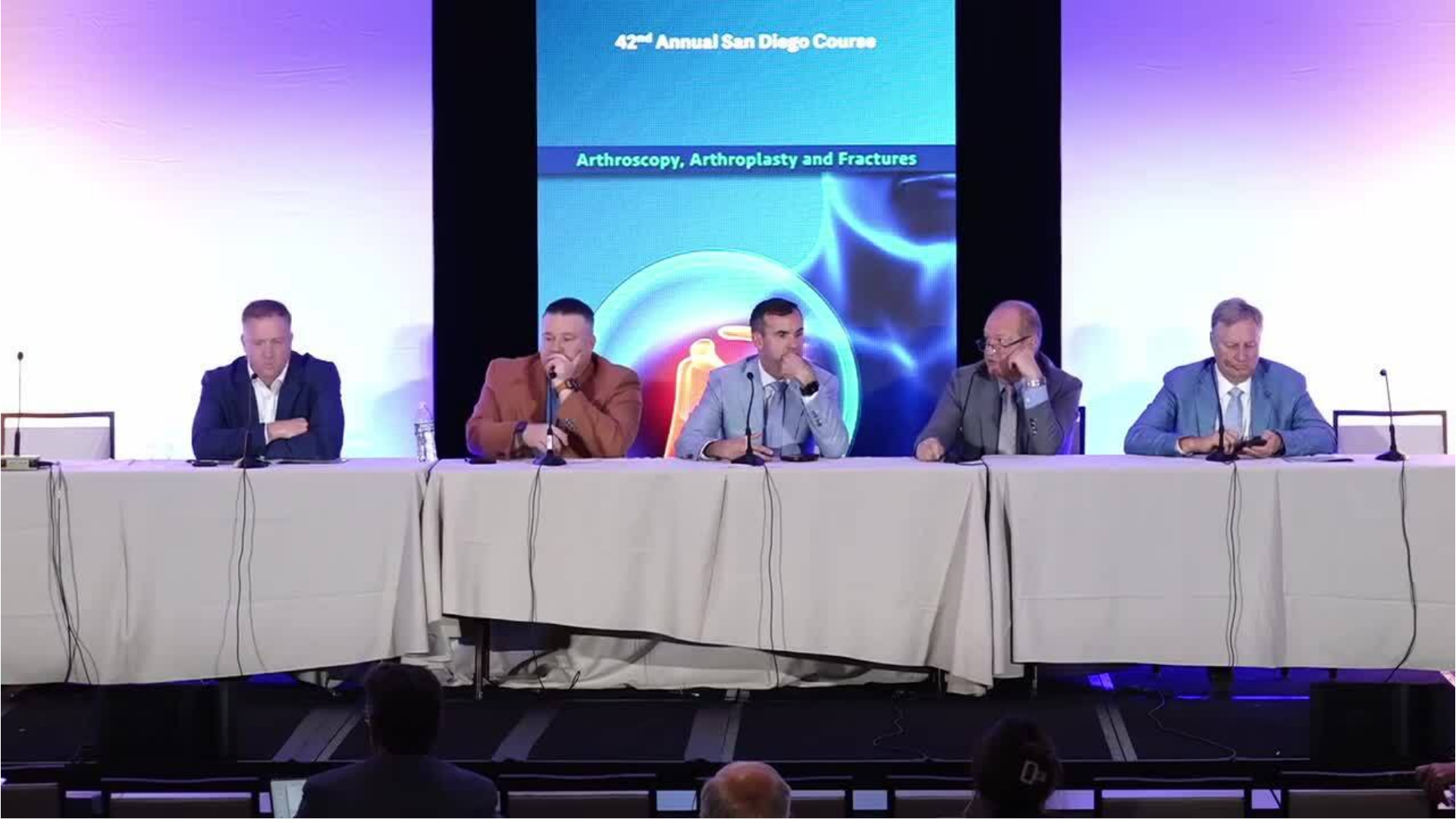
click at [229, 716] on video-js "**********" at bounding box center [728, 410] width 1456 height 819
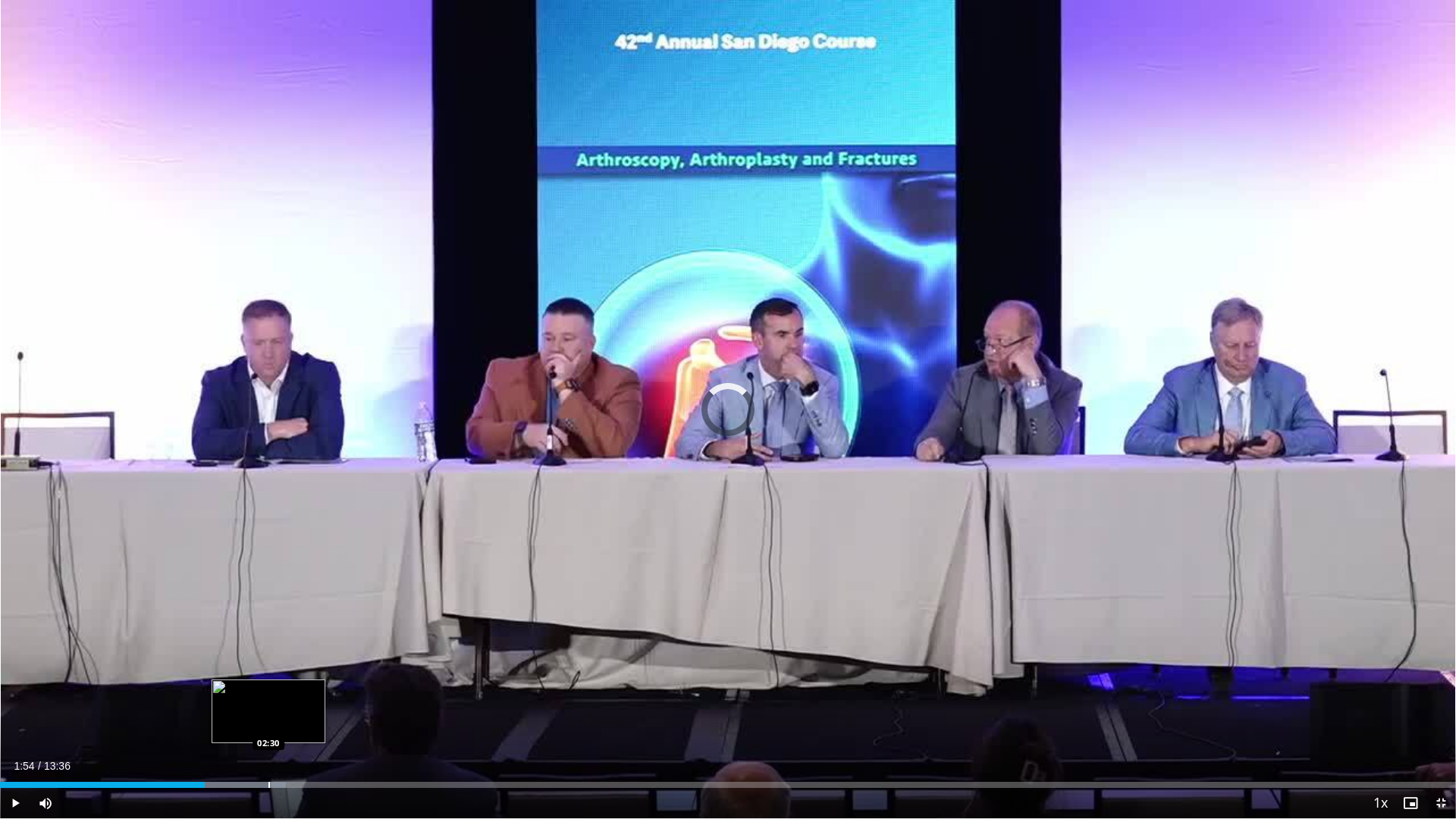
click at [268, 716] on div "Loaded : 19.63% 01:54 02:30" at bounding box center [728, 781] width 1456 height 14
click at [309, 716] on div "Progress Bar" at bounding box center [308, 785] width 2 height 6
click at [349, 716] on div "Progress Bar" at bounding box center [349, 785] width 2 height 6
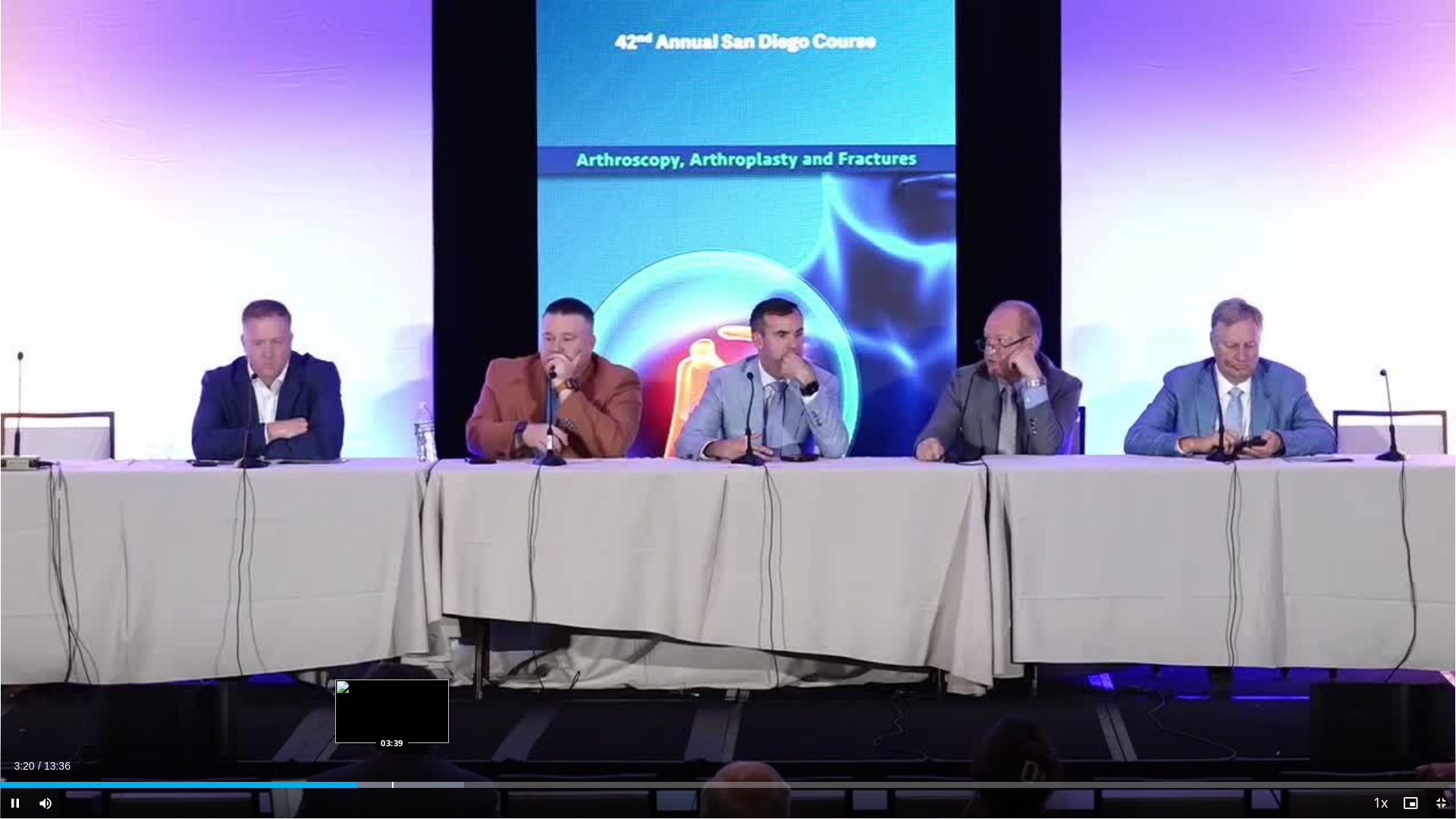
click at [392, 716] on div "Progress Bar" at bounding box center [393, 785] width 2 height 6
click at [476, 716] on div "Loaded : 38.03% 04:11 04:26" at bounding box center [728, 785] width 1456 height 6
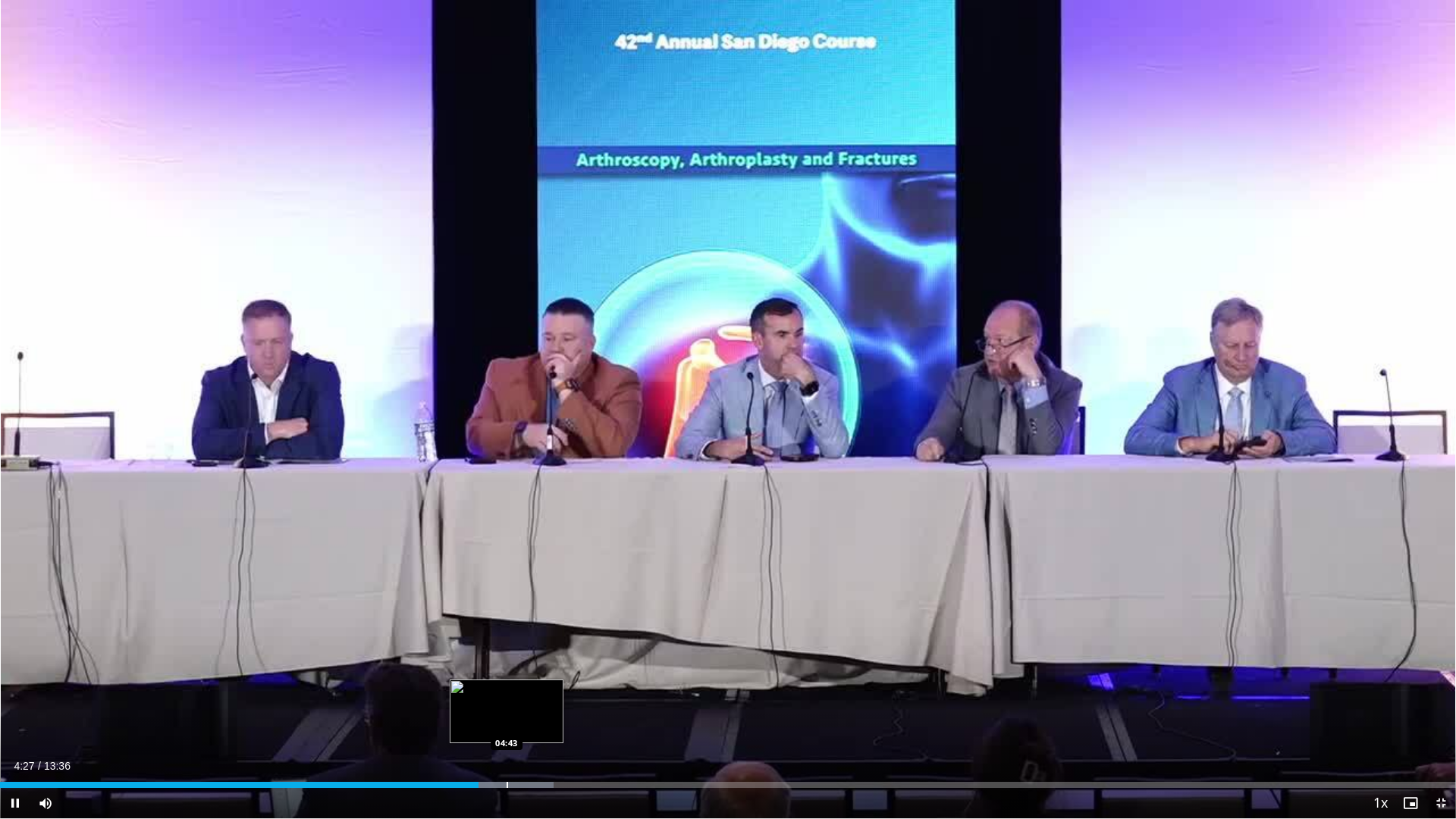
click at [507, 716] on div "Progress Bar" at bounding box center [507, 785] width 2 height 6
click at [539, 716] on div "Progress Bar" at bounding box center [539, 785] width 2 height 6
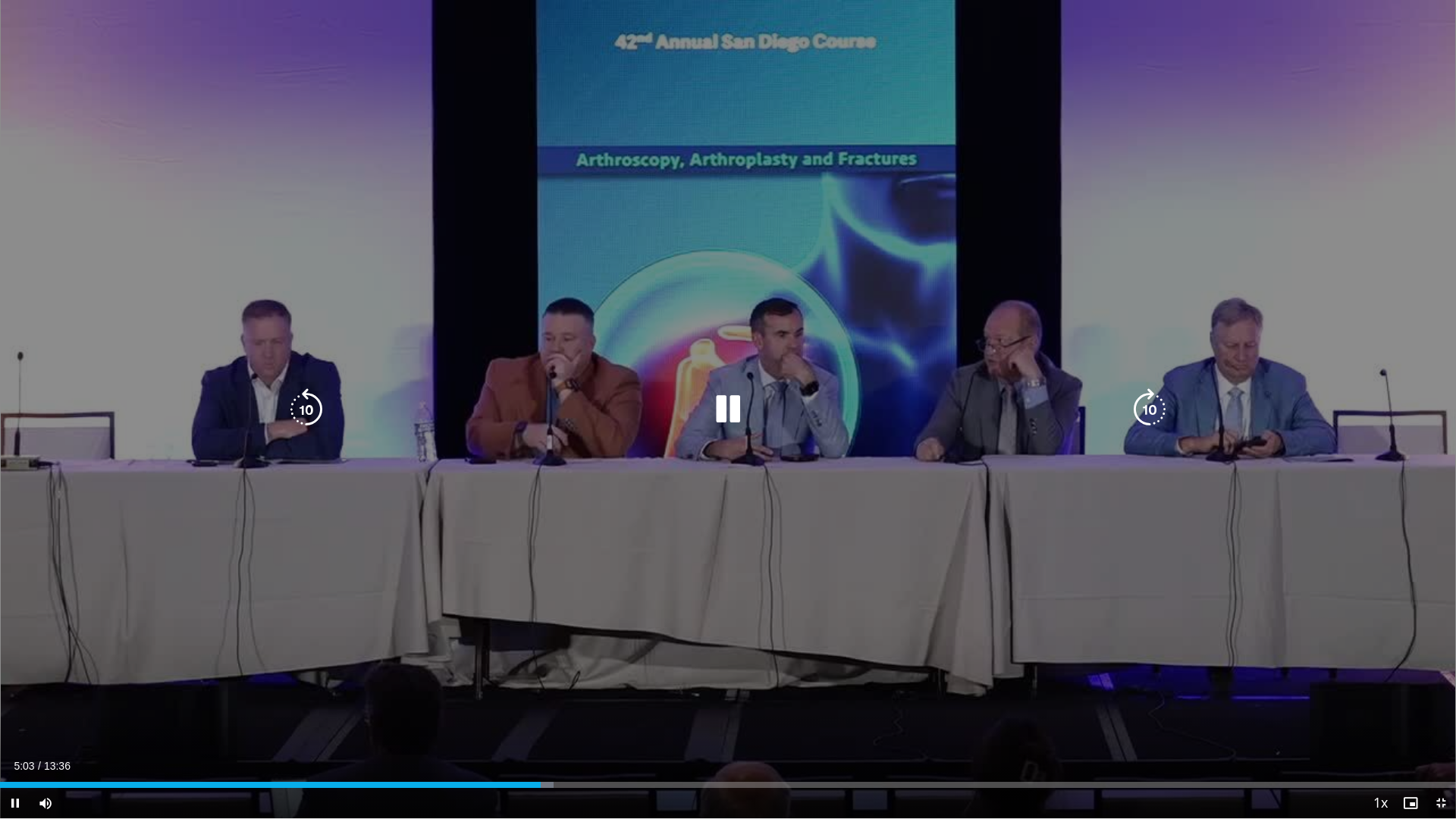
click at [726, 412] on icon "Video Player" at bounding box center [728, 410] width 42 height 42
click at [720, 407] on icon "Video Player" at bounding box center [728, 410] width 42 height 42
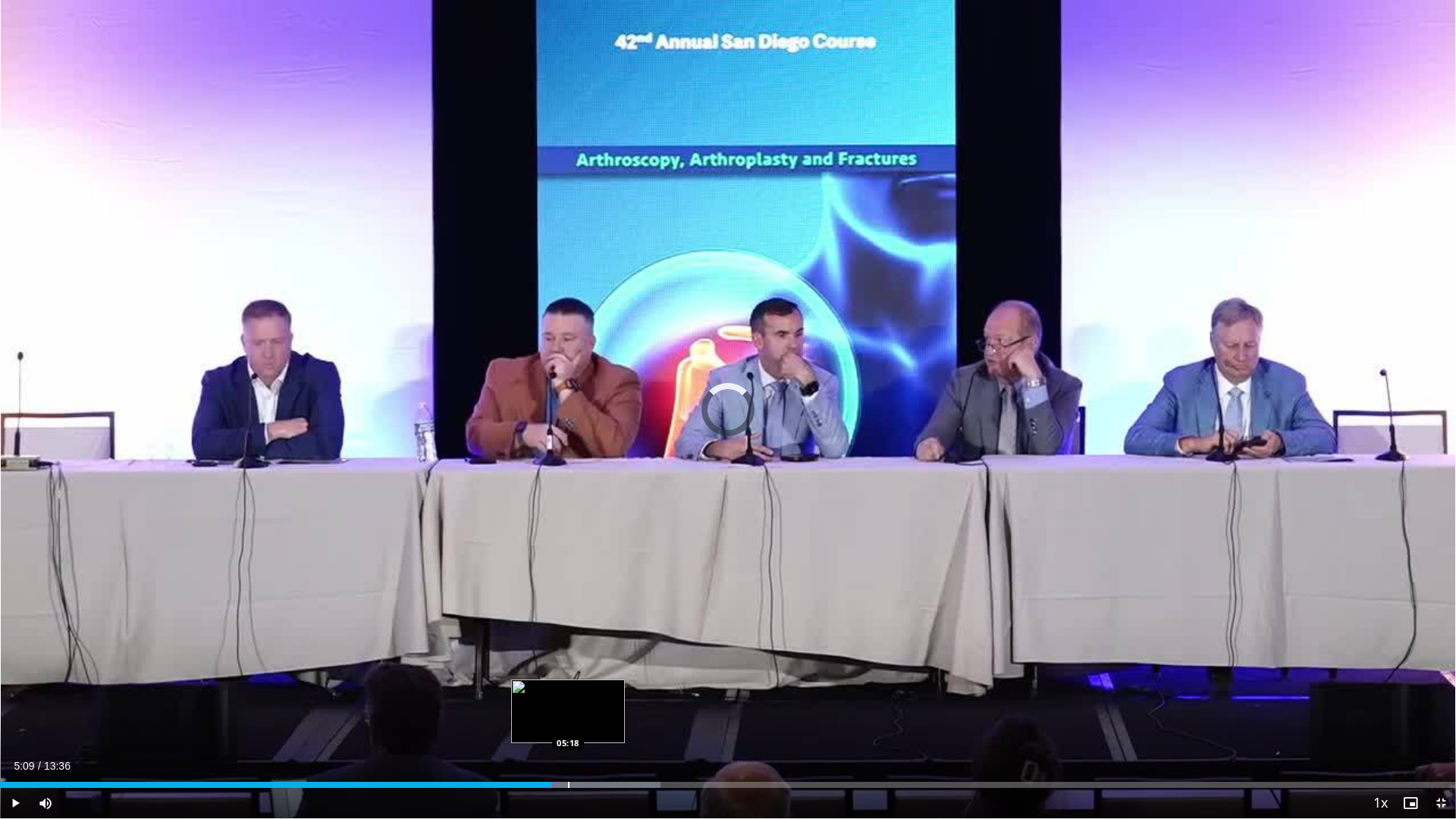
click at [568, 716] on div "Progress Bar" at bounding box center [569, 785] width 2 height 6
click at [603, 716] on div "Loaded : 46.61% 05:19 05:37" at bounding box center [728, 781] width 1456 height 14
click at [632, 716] on div "Progress Bar" at bounding box center [633, 785] width 2 height 6
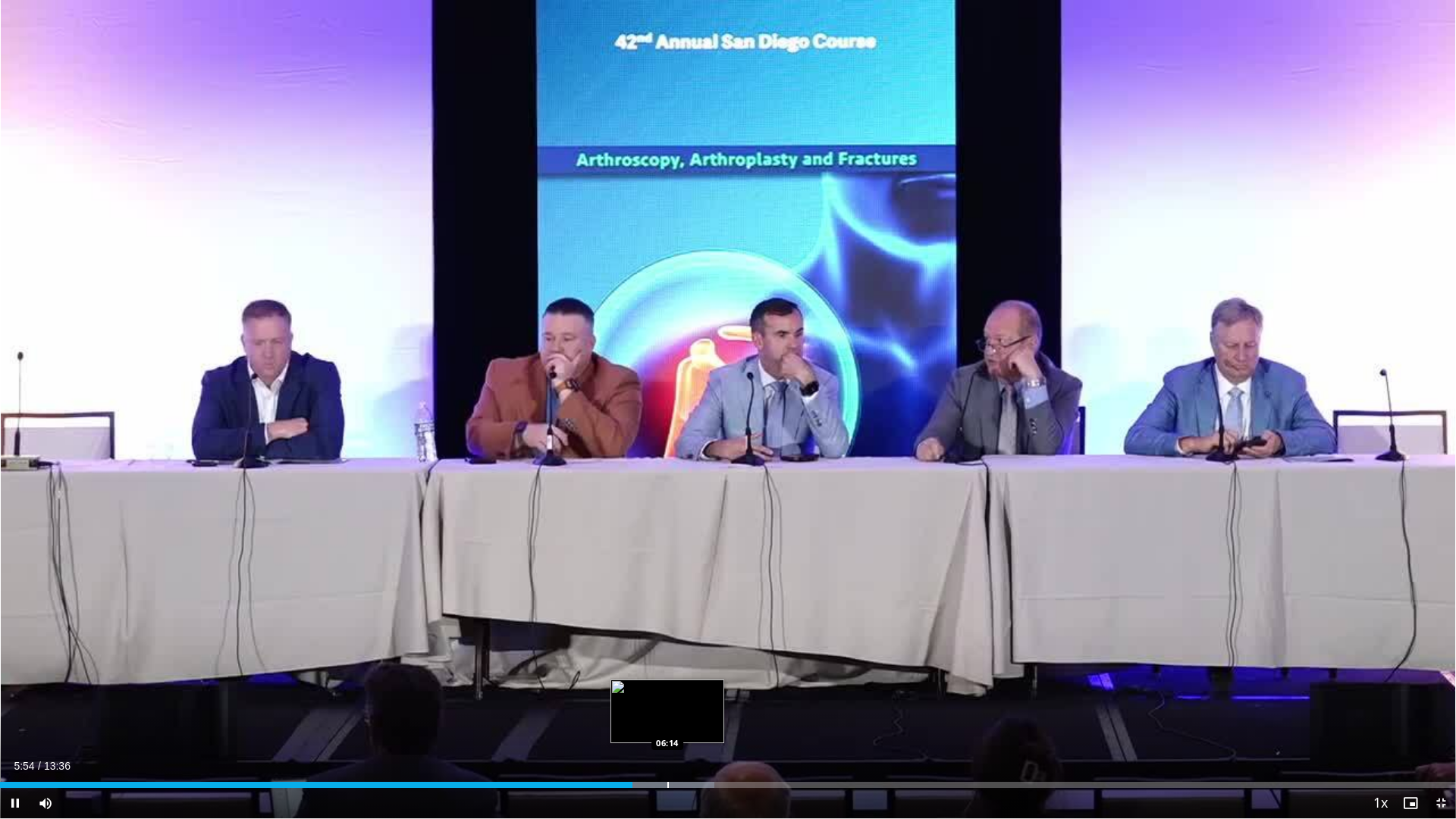
click at [667, 716] on div "Progress Bar" at bounding box center [668, 785] width 2 height 6
click at [704, 716] on div "Progress Bar" at bounding box center [704, 785] width 2 height 6
click at [724, 716] on div "Progress Bar" at bounding box center [692, 785] width 78 height 6
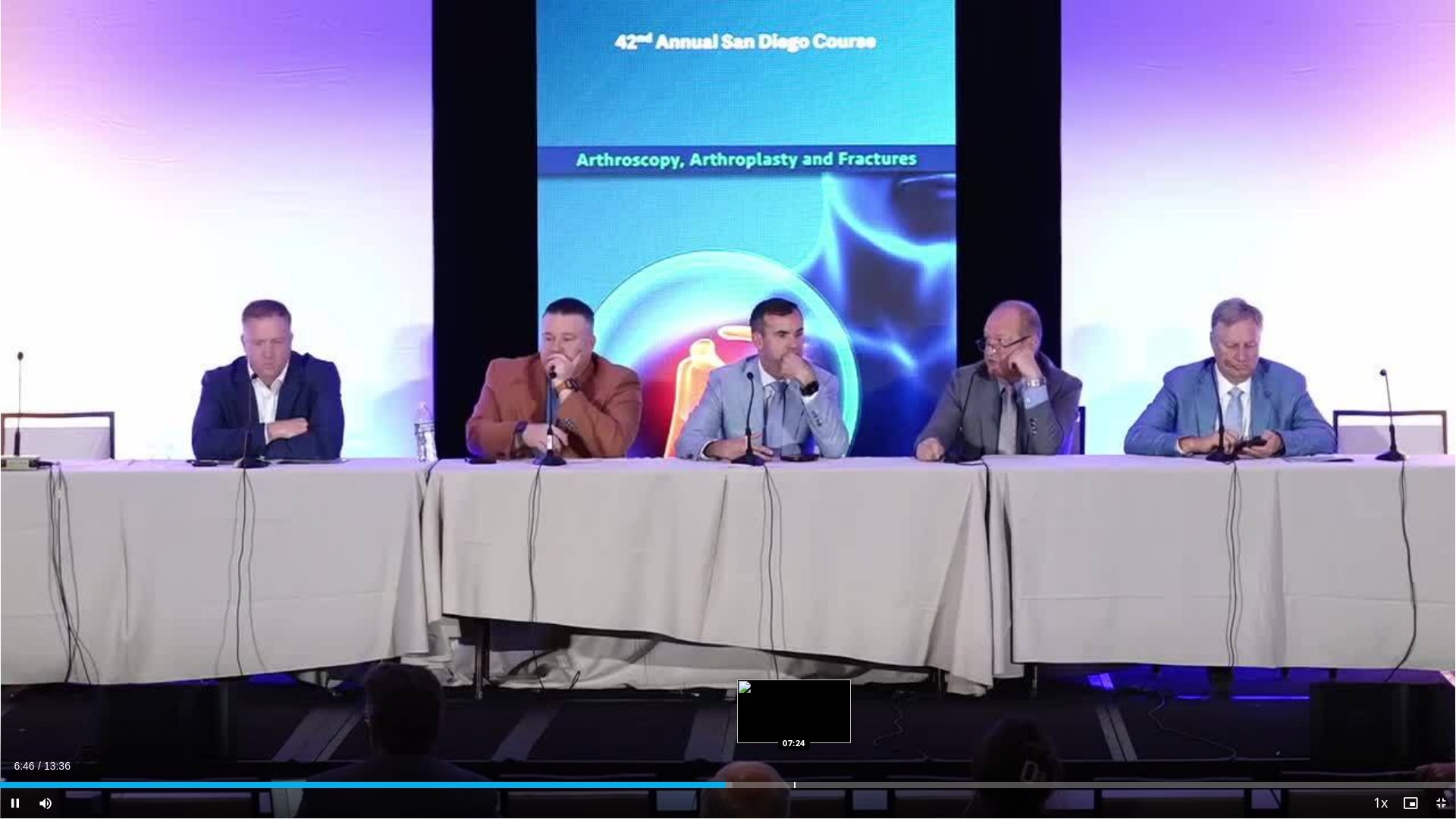
click at [794, 716] on div "Progress Bar" at bounding box center [795, 785] width 2 height 6
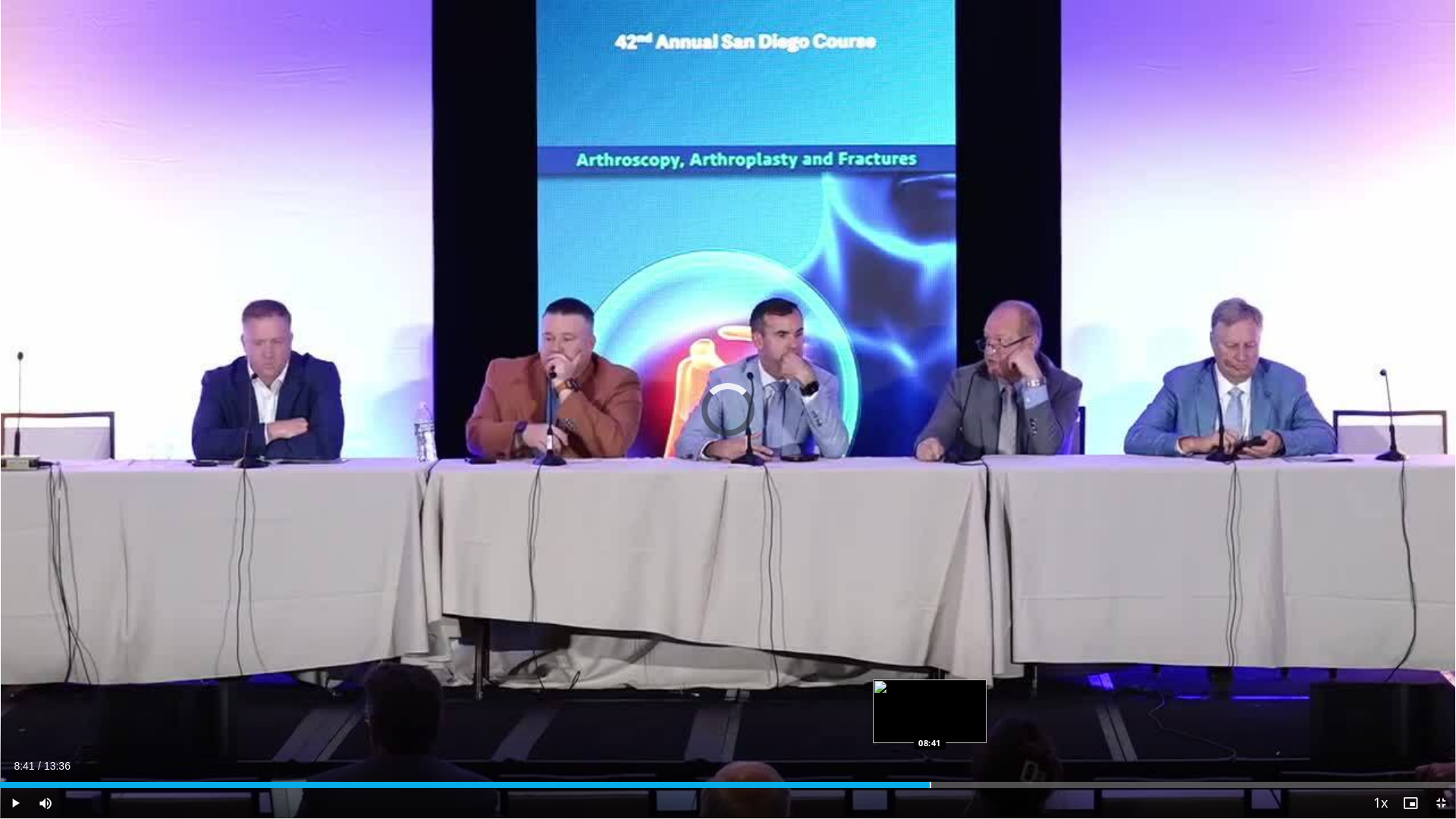
click at [929, 716] on div "Progress Bar" at bounding box center [930, 785] width 2 height 6
click at [1028, 716] on div "Loaded : 73.60% 08:57 09:33" at bounding box center [728, 781] width 1456 height 14
click at [1450, 716] on span "Video Player" at bounding box center [1441, 803] width 30 height 30
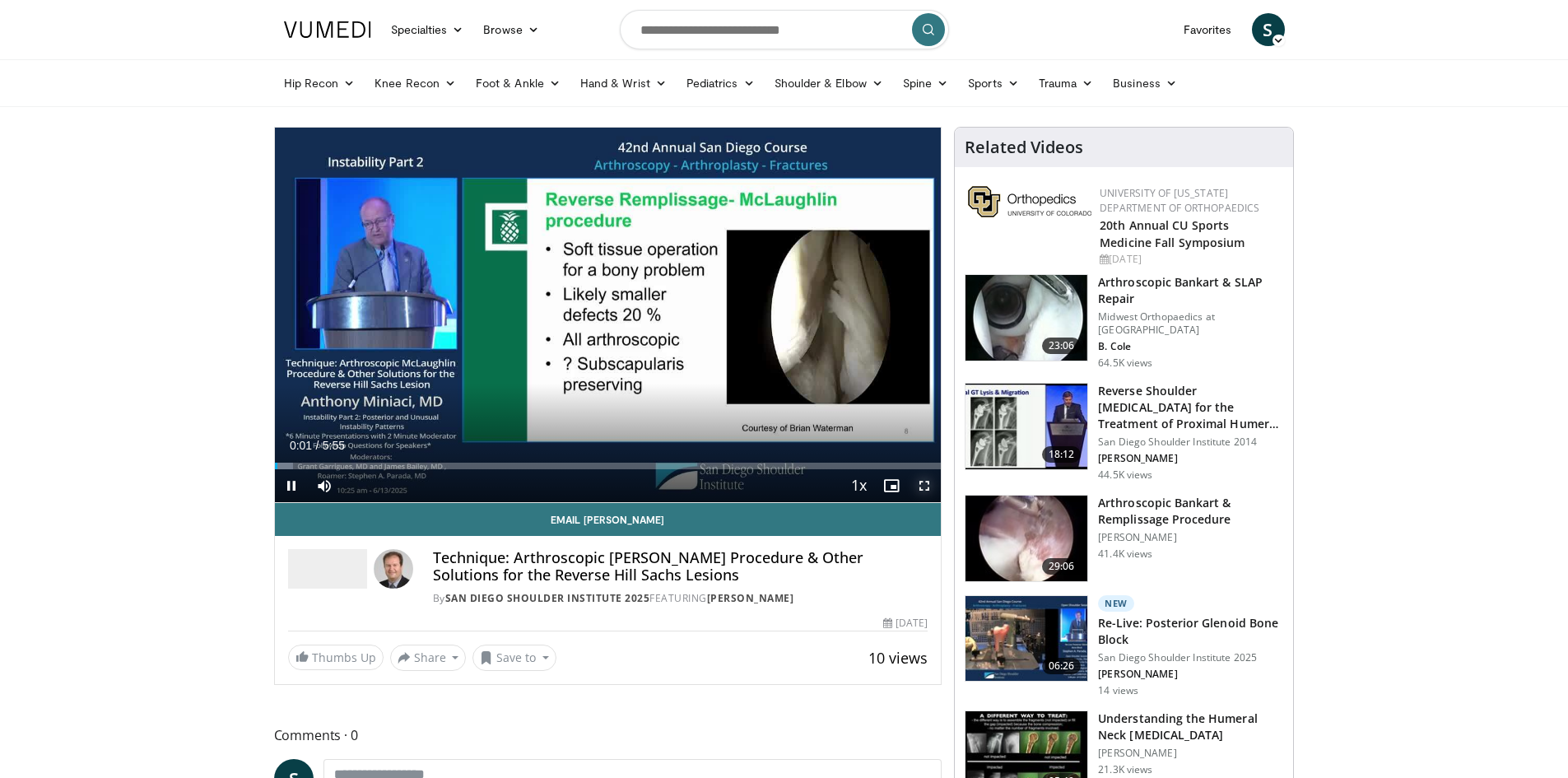
click at [923, 483] on span "Video Player" at bounding box center [924, 486] width 33 height 33
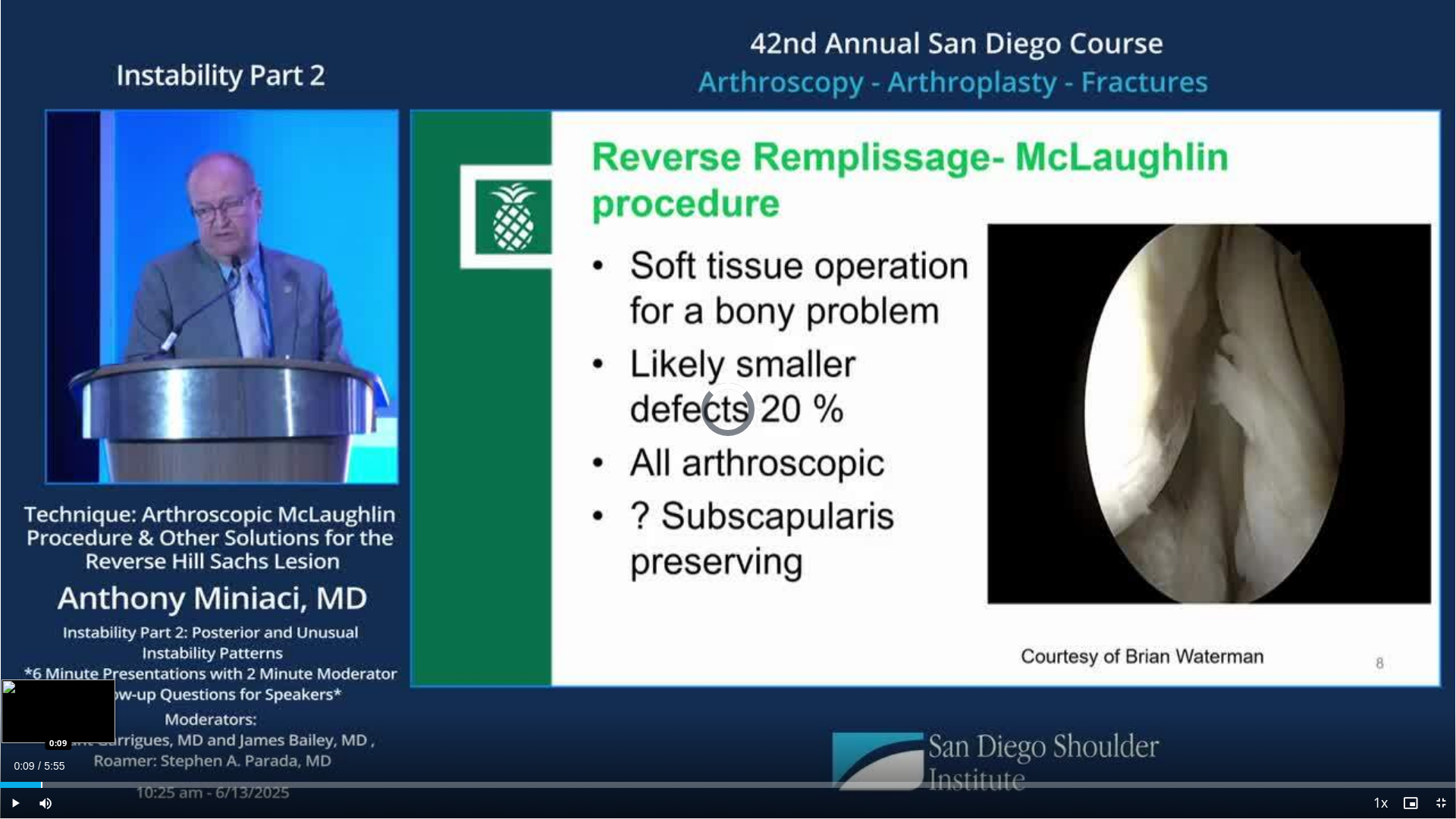
click at [41, 716] on div "Loaded : 0.00% 0:03 0:09" at bounding box center [728, 781] width 1456 height 14
click at [84, 716] on div "Progress Bar" at bounding box center [85, 785] width 2 height 6
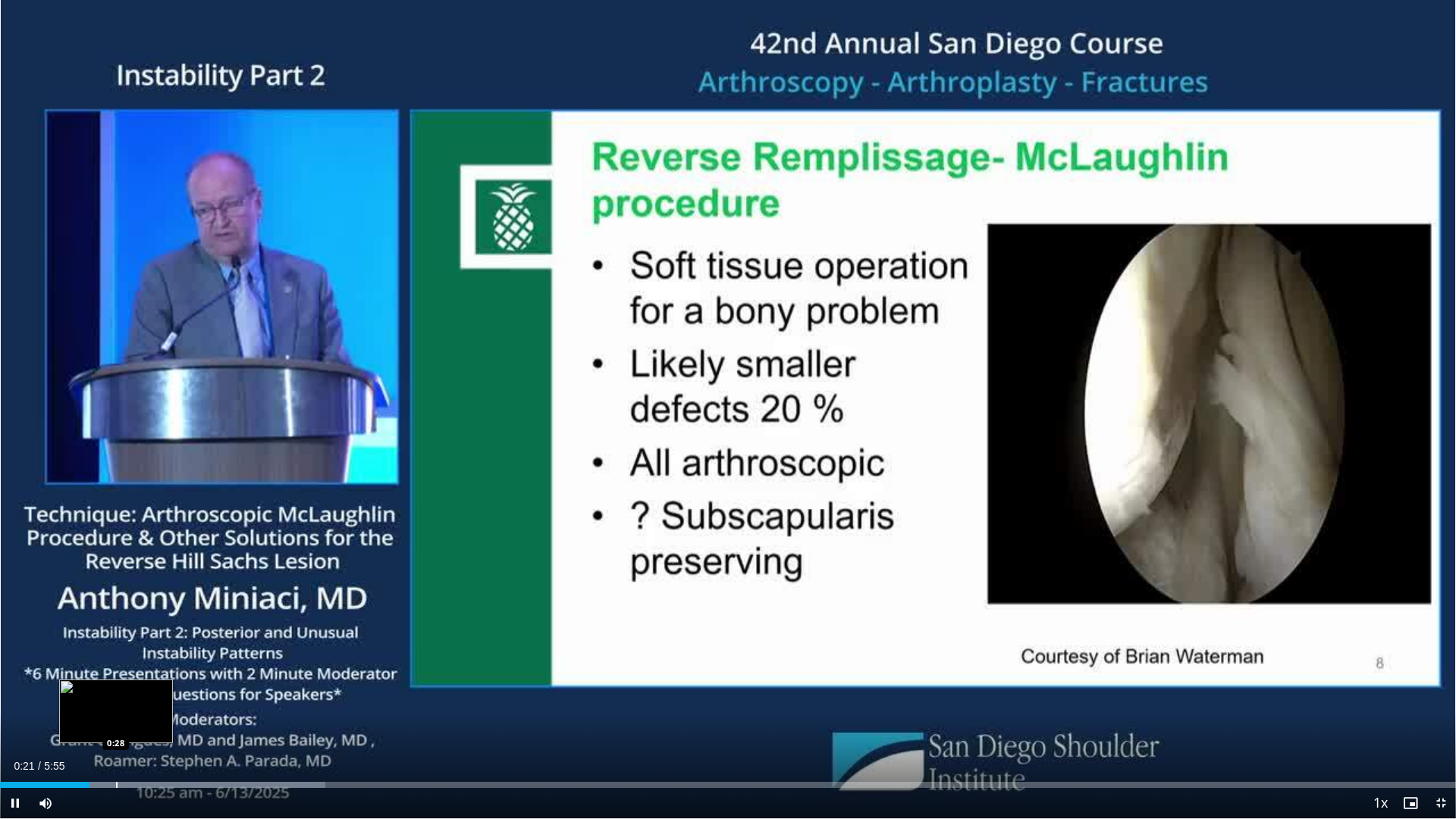
click at [116, 716] on div "Progress Bar" at bounding box center [116, 785] width 2 height 6
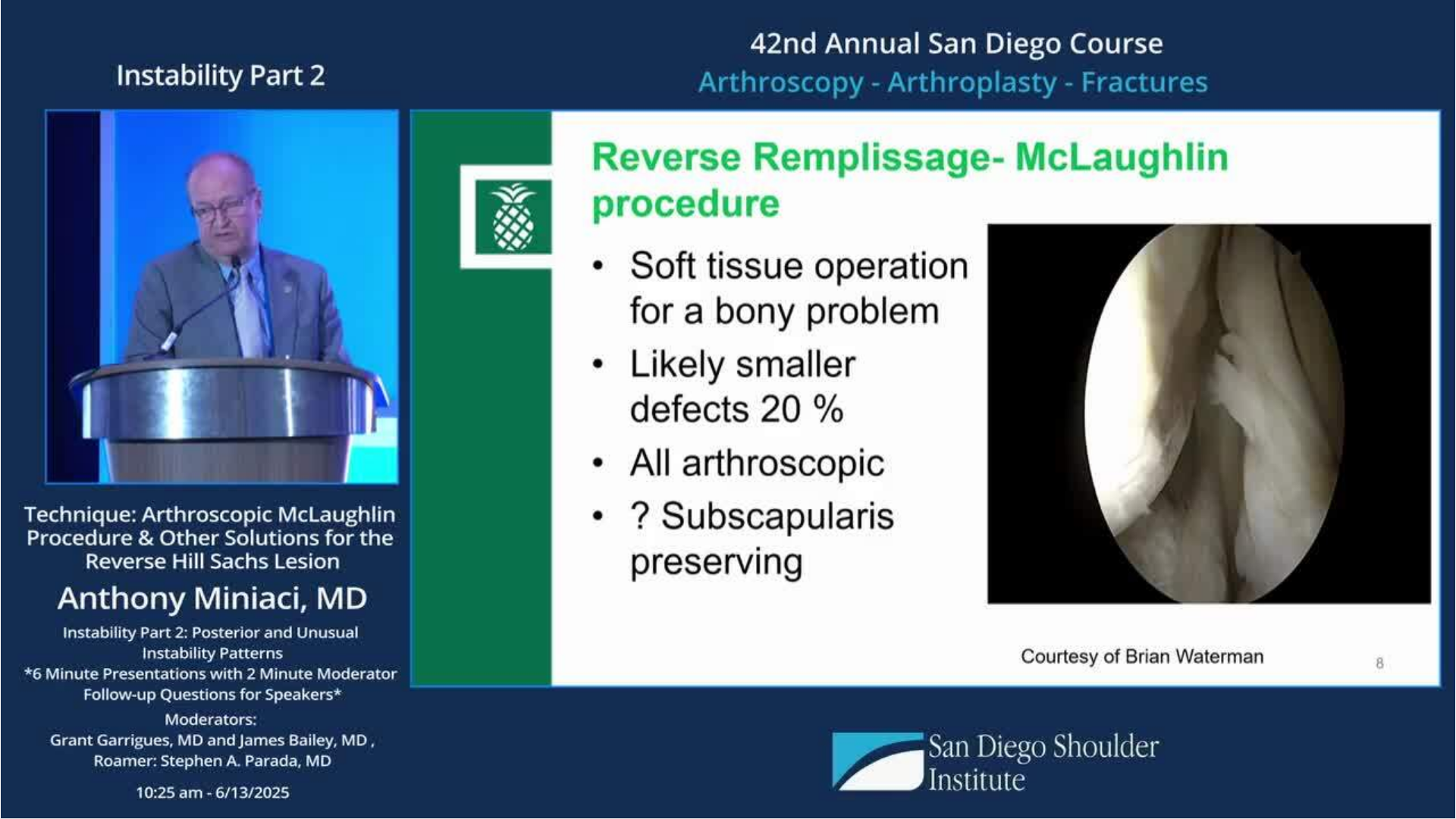
click at [159, 716] on div "10 seconds Tap to unmute" at bounding box center [728, 409] width 1456 height 818
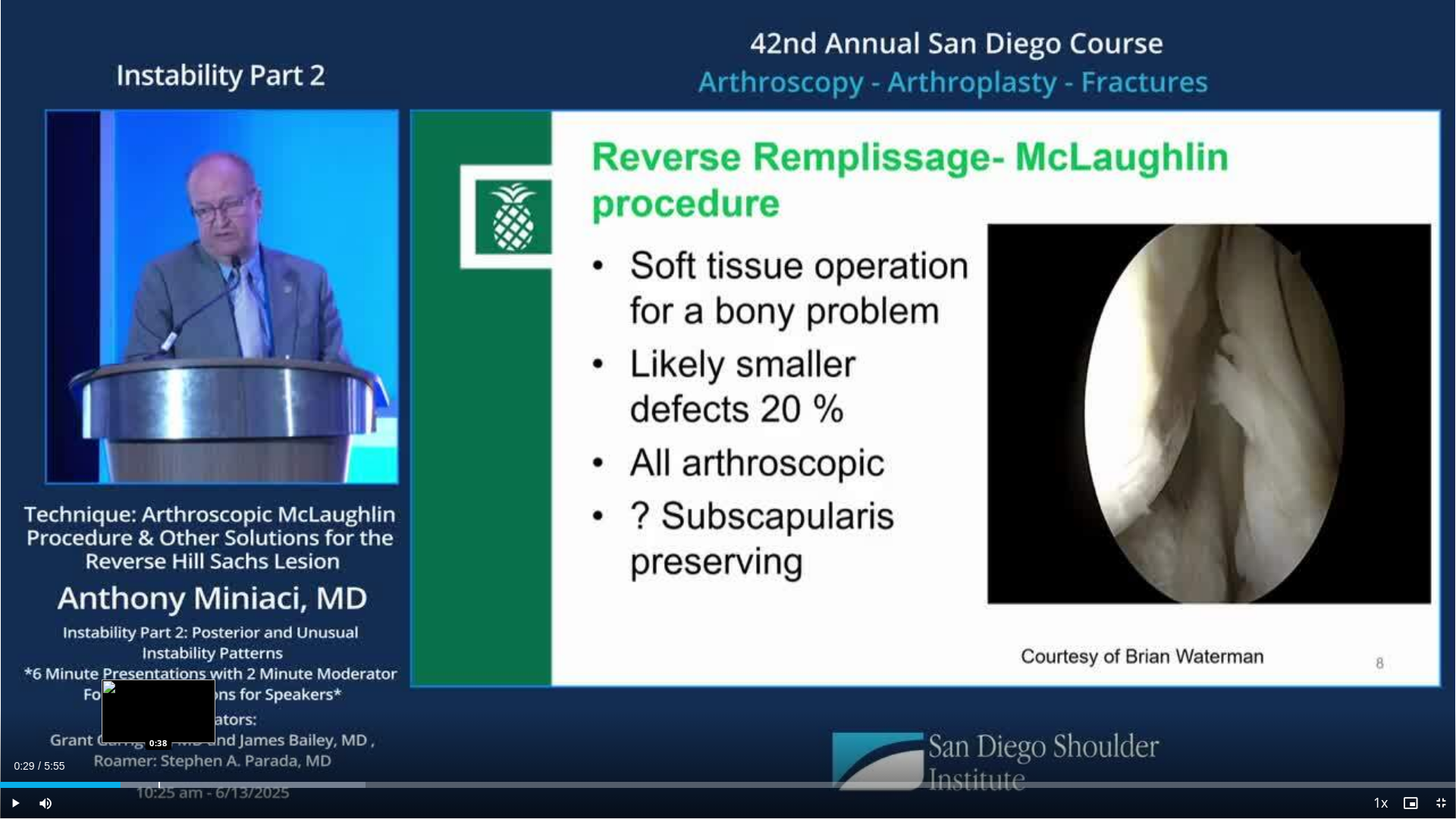
click at [159, 716] on div "Progress Bar" at bounding box center [160, 785] width 2 height 6
click at [20, 716] on span "Video Player" at bounding box center [15, 803] width 30 height 30
click at [195, 716] on div "Progress Bar" at bounding box center [195, 785] width 2 height 6
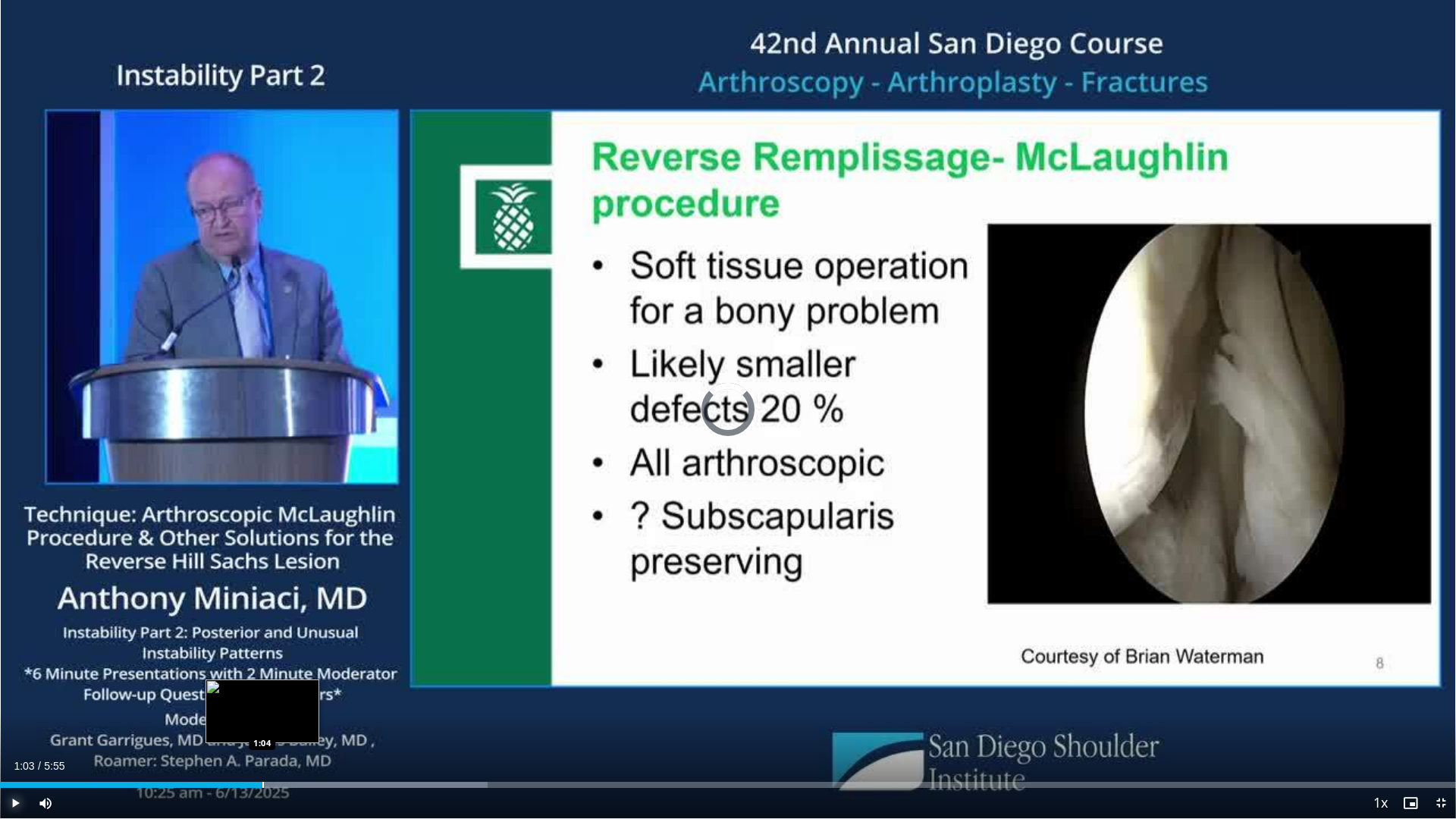
click at [263, 716] on div "Progress Bar" at bounding box center [263, 785] width 2 height 6
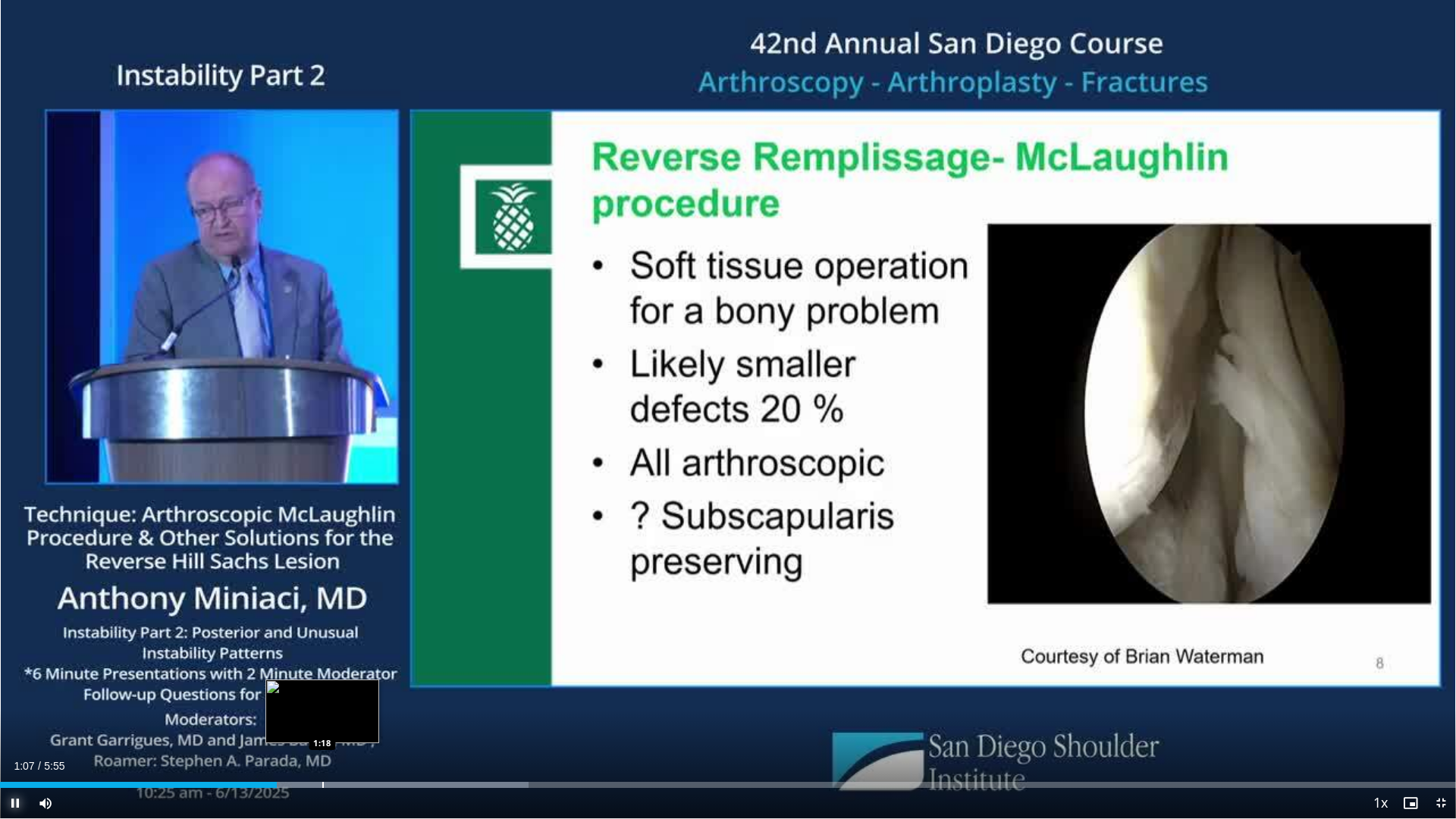
click at [322, 716] on div "Loaded : 36.29% 1:07 1:18" at bounding box center [728, 781] width 1456 height 14
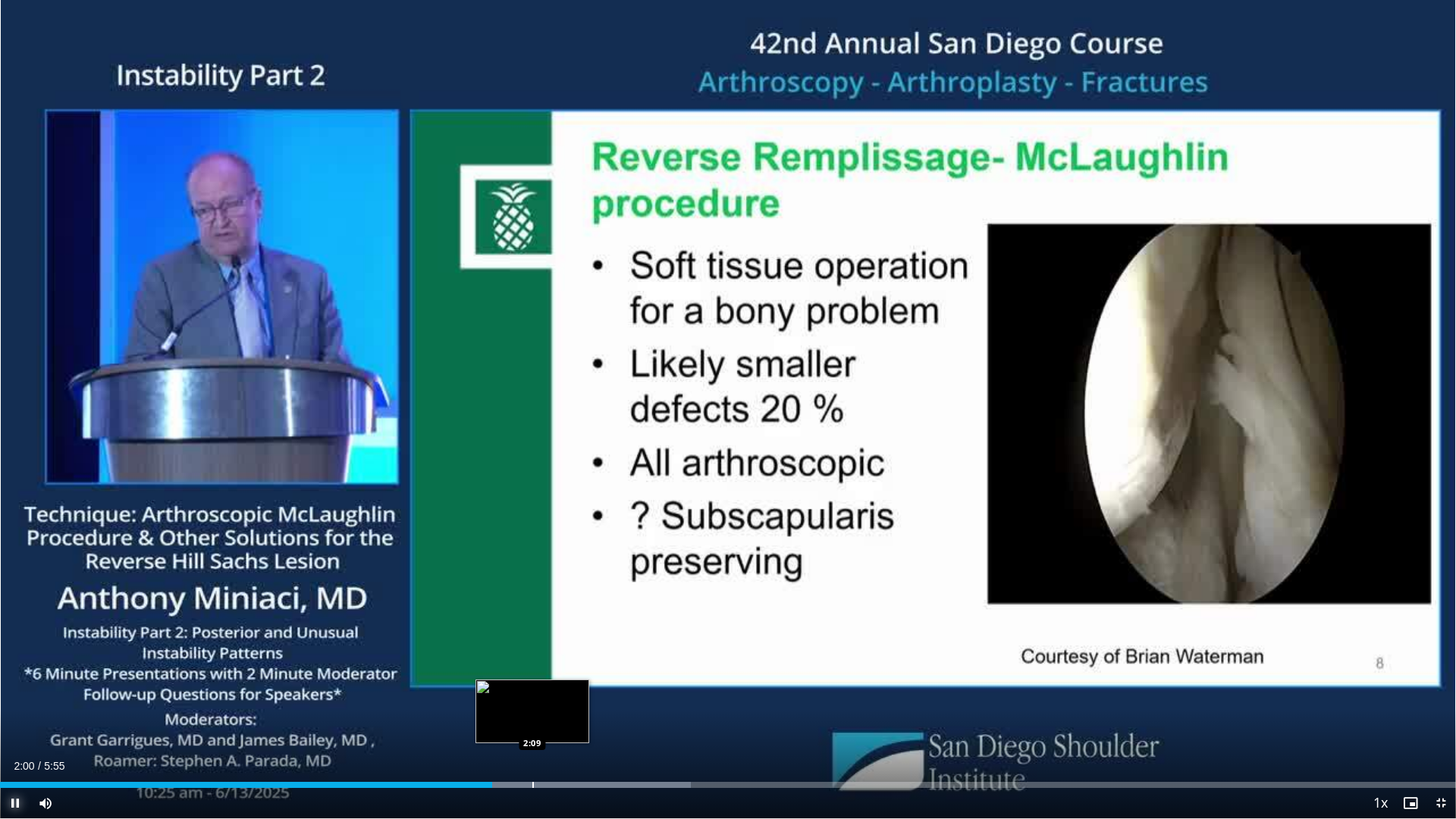
click at [532, 716] on div "Progress Bar" at bounding box center [533, 785] width 2 height 6
click at [604, 716] on div "Progress Bar" at bounding box center [514, 785] width 355 height 6
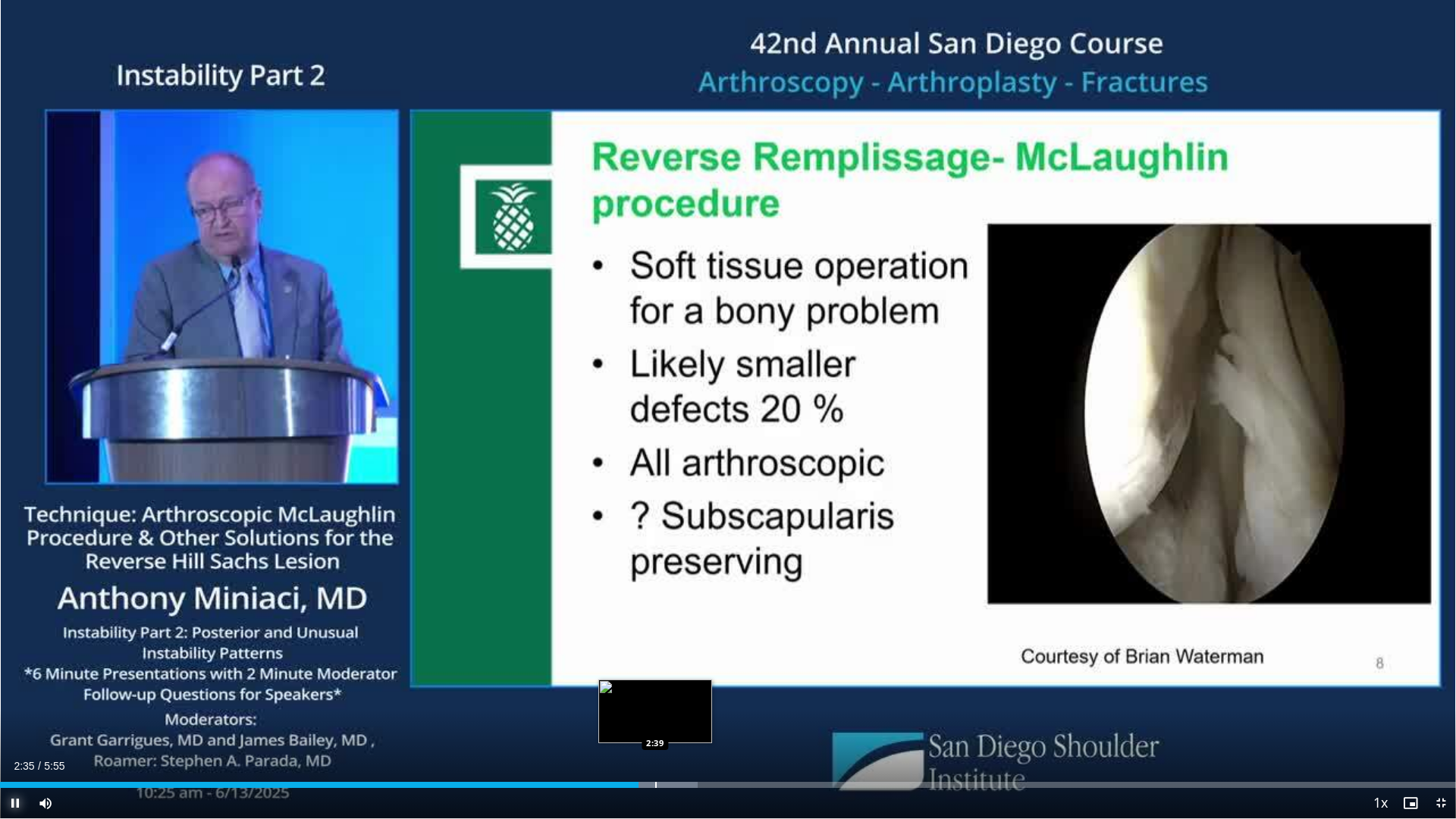
click at [655, 716] on div "Progress Bar" at bounding box center [656, 785] width 2 height 6
click at [685, 716] on div "Progress Bar" at bounding box center [686, 785] width 2 height 6
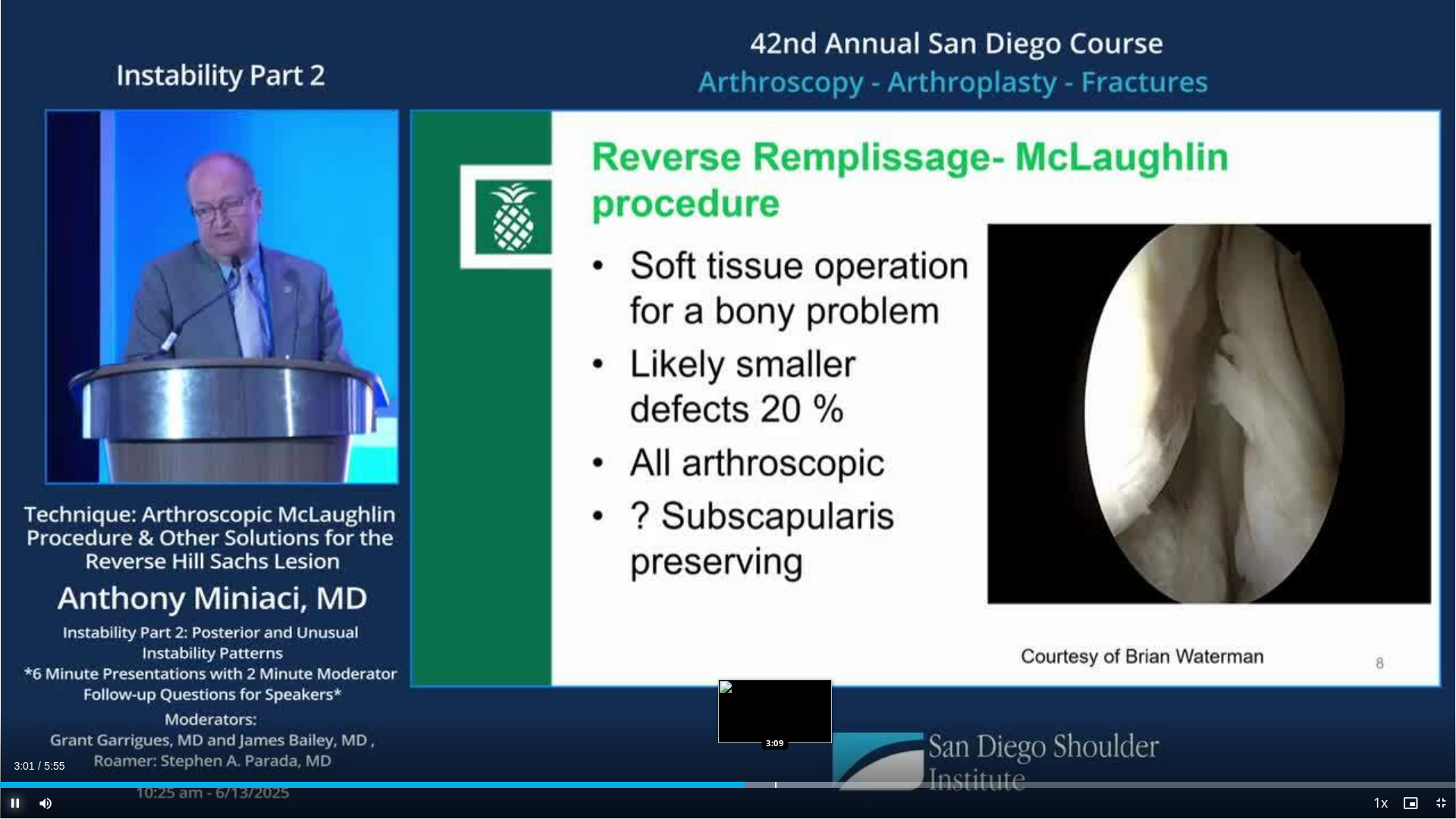
click at [775, 716] on div "Progress Bar" at bounding box center [775, 785] width 2 height 6
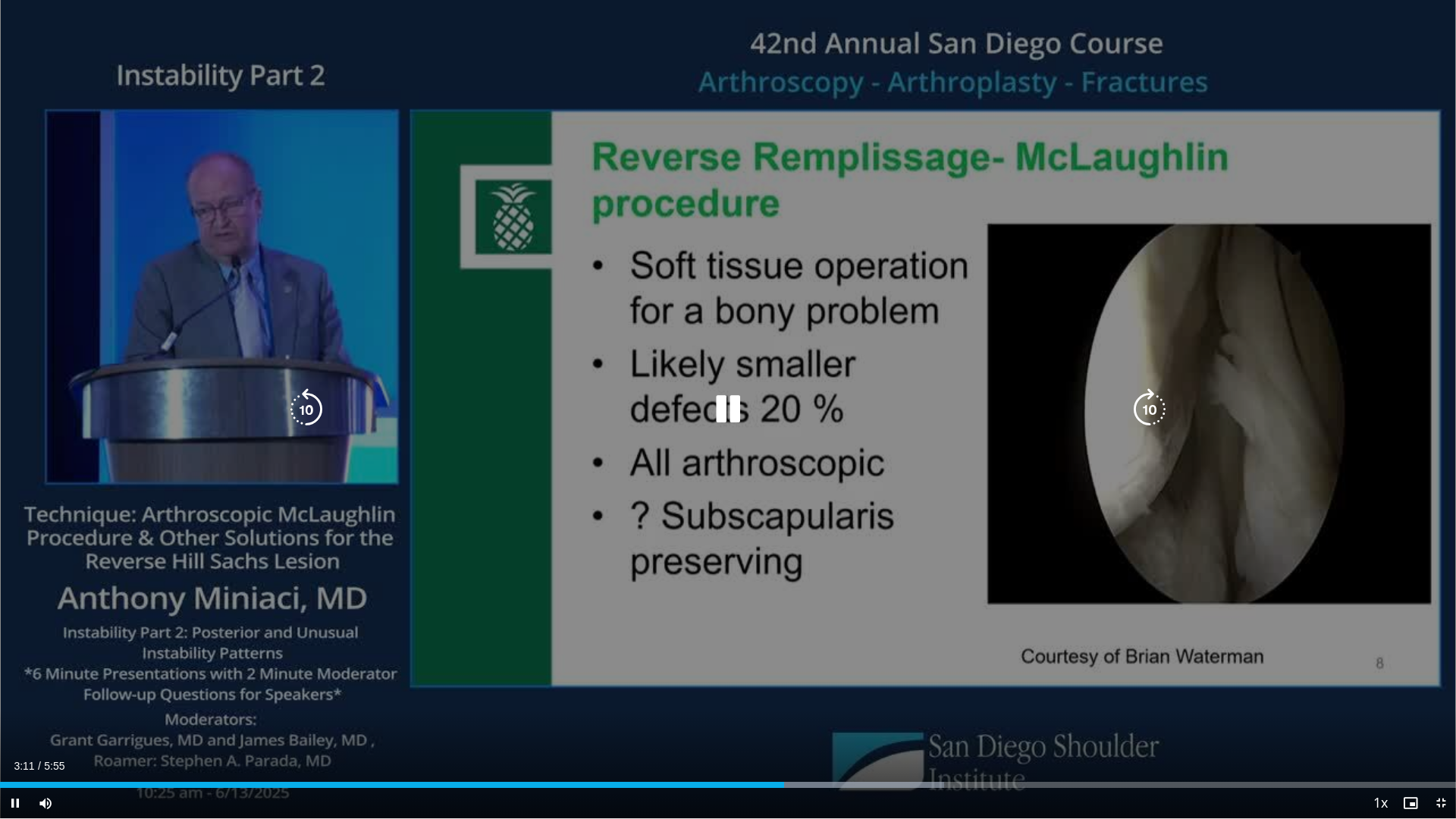
click at [817, 716] on div "10 seconds Tap to unmute" at bounding box center [728, 409] width 1456 height 818
click at [729, 408] on icon "Video Player" at bounding box center [728, 410] width 42 height 42
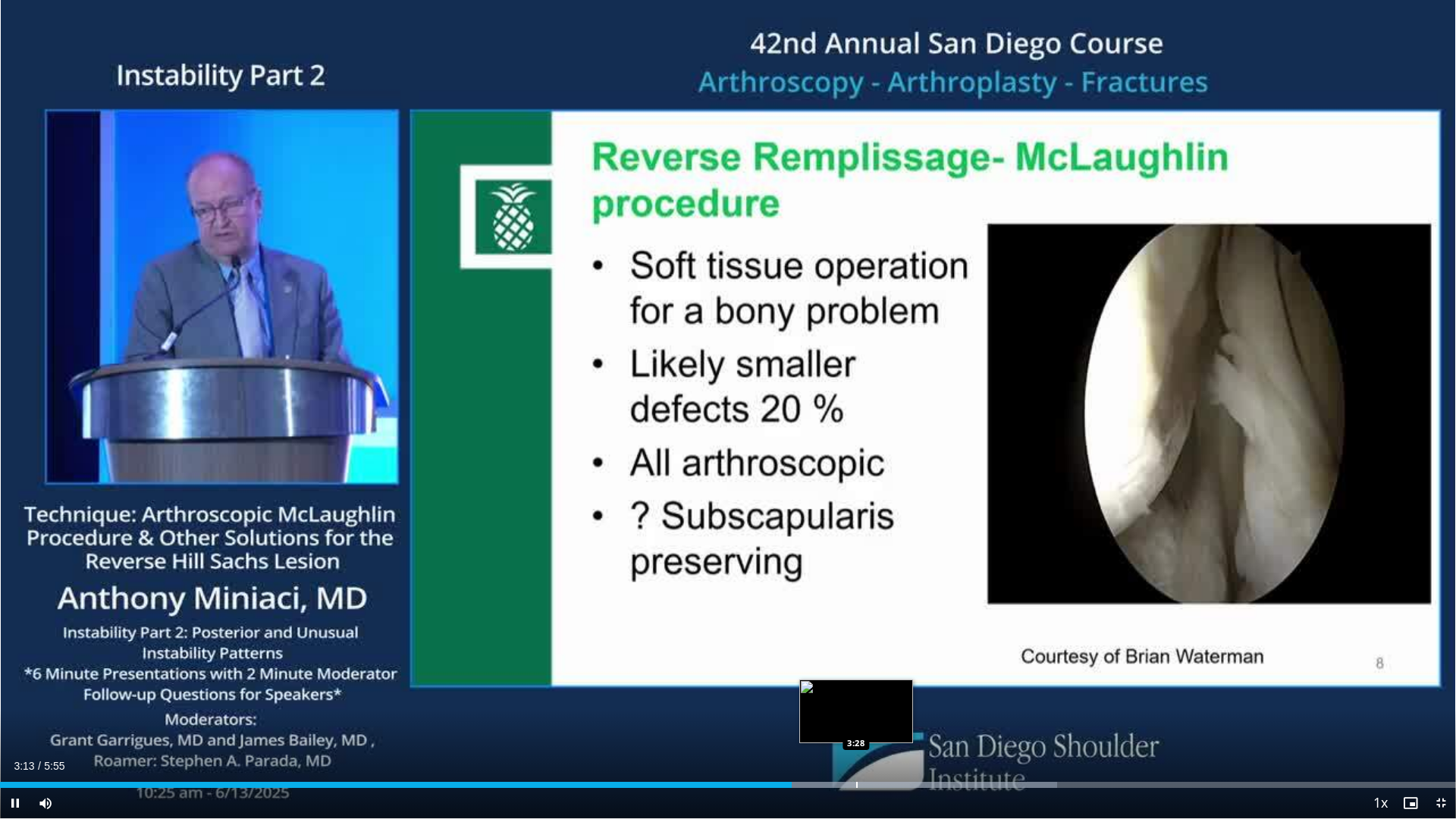
click at [856, 716] on div "Progress Bar" at bounding box center [857, 785] width 2 height 6
click at [907, 716] on div "Progress Bar" at bounding box center [908, 785] width 2 height 6
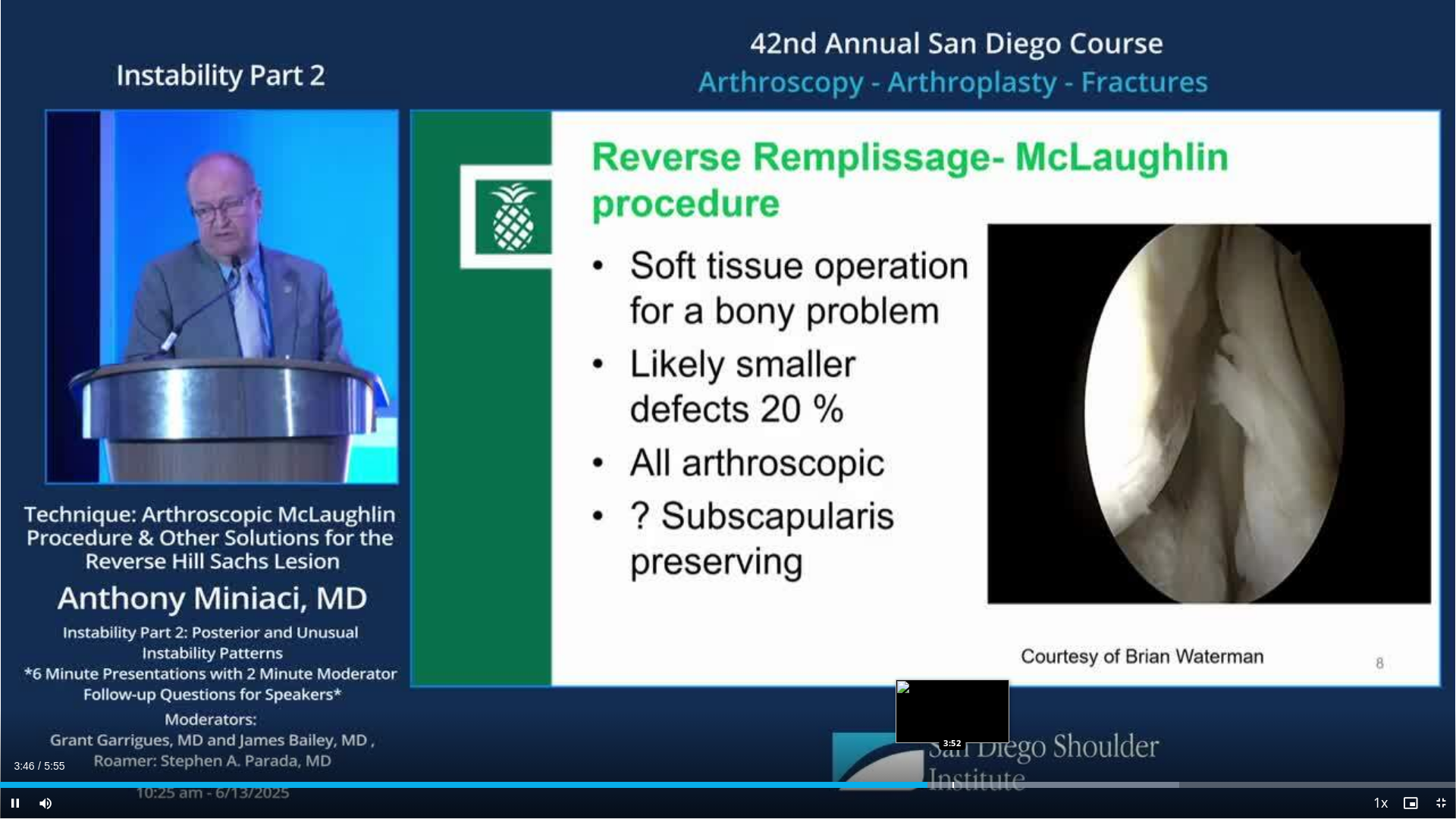
click at [953, 716] on div "Progress Bar" at bounding box center [953, 785] width 2 height 6
click at [987, 716] on div "Progress Bar" at bounding box center [988, 785] width 2 height 6
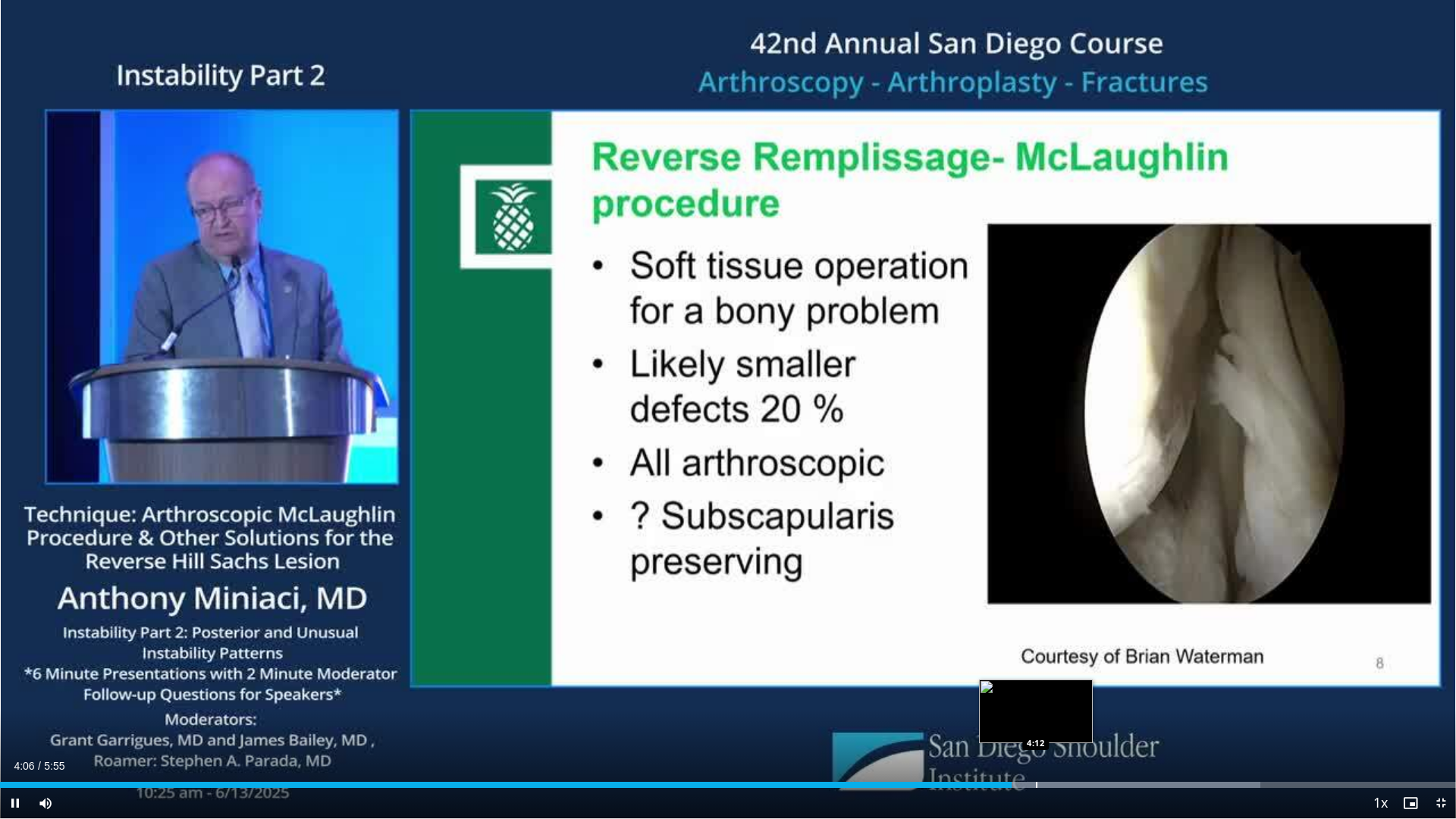
click at [1036, 716] on div "Progress Bar" at bounding box center [1036, 785] width 2 height 6
click at [1071, 716] on div "Progress Bar" at bounding box center [1071, 785] width 2 height 6
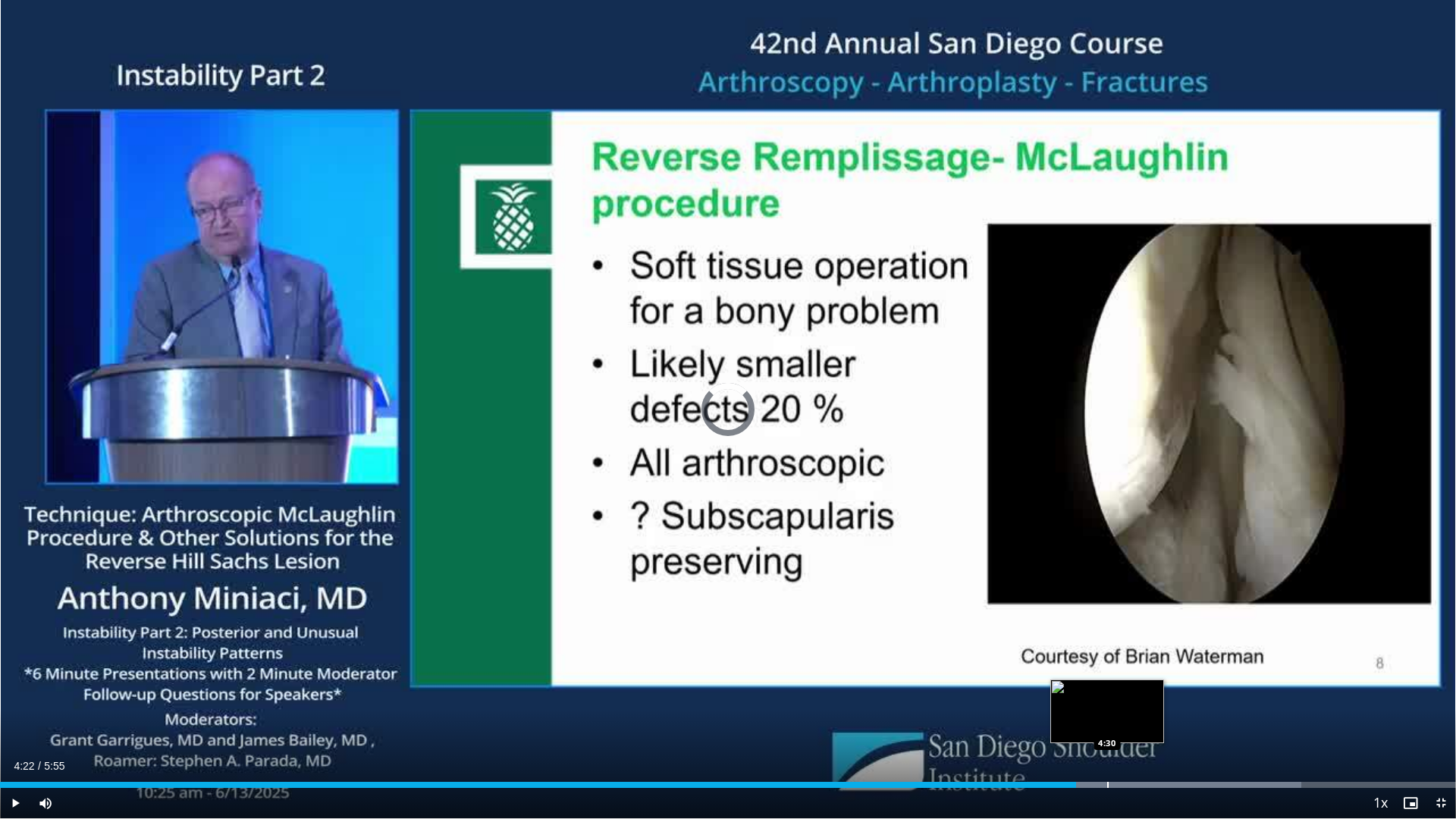
click at [1107, 716] on div "Progress Bar" at bounding box center [1108, 785] width 2 height 6
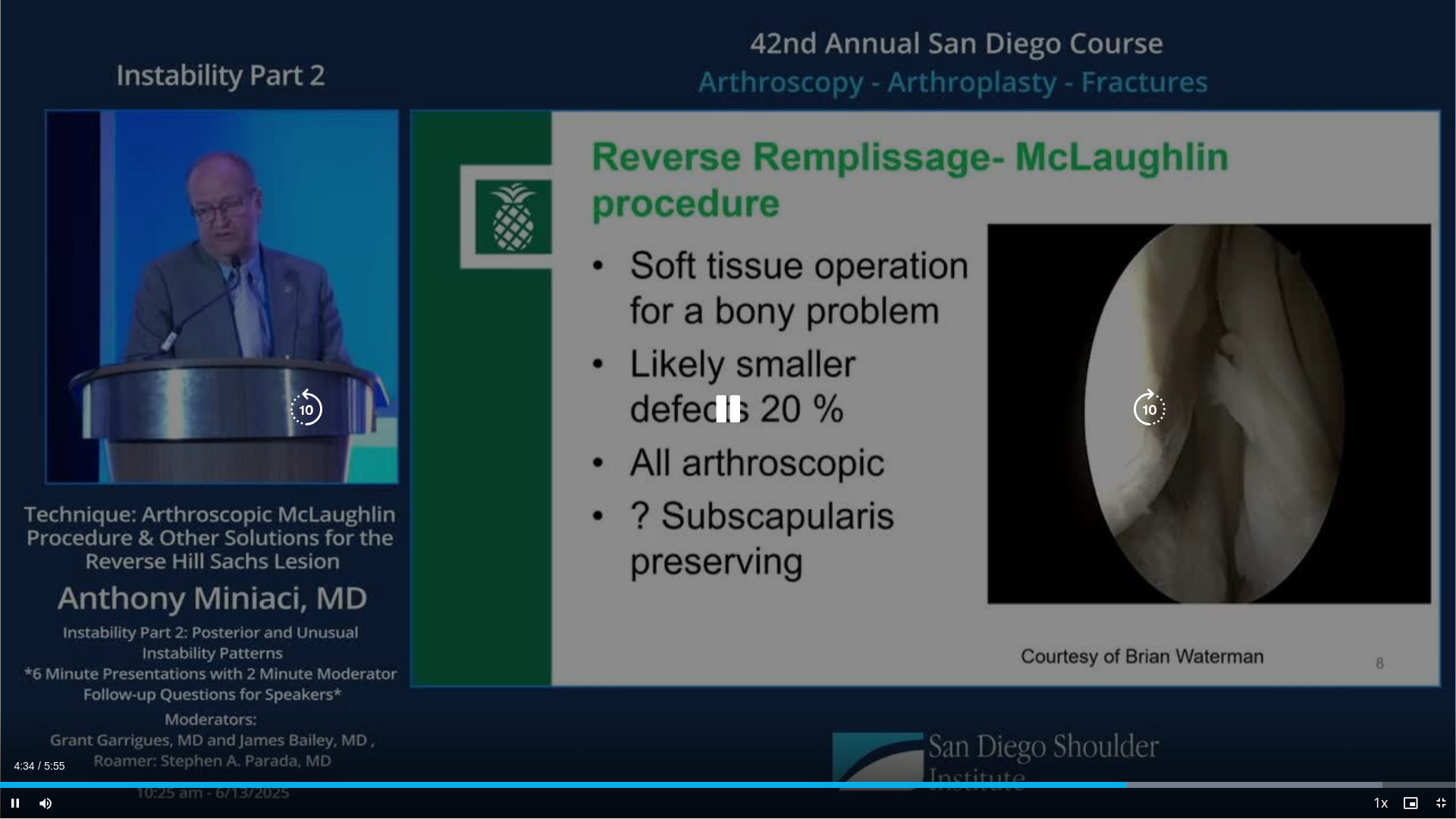
click at [1152, 716] on div "Loaded : 94.95% 4:34 4:40" at bounding box center [728, 781] width 1456 height 14
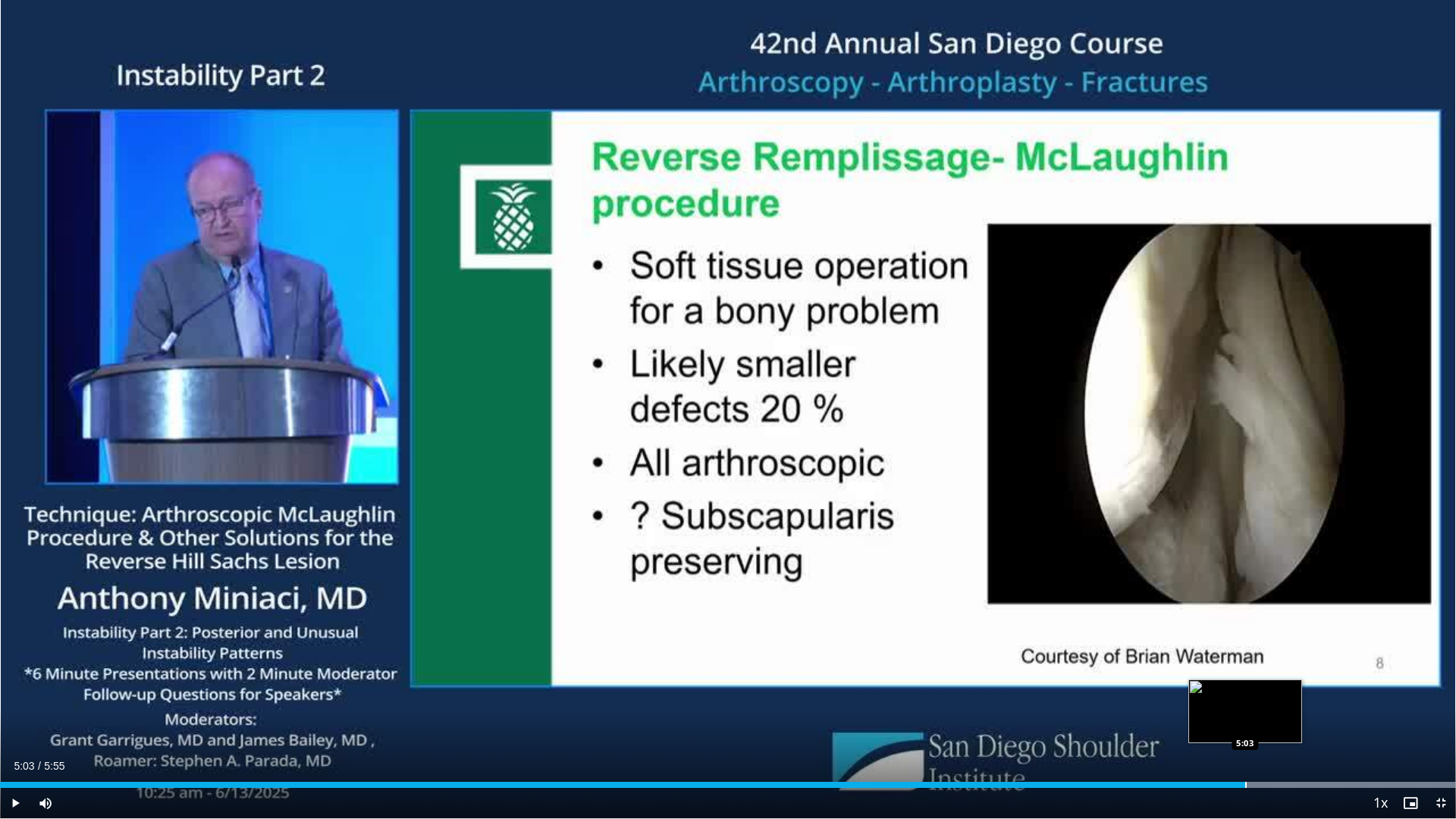
click at [1245, 716] on div "Progress Bar" at bounding box center [1246, 785] width 2 height 6
click at [1293, 716] on div "Progress Bar" at bounding box center [1294, 785] width 2 height 6
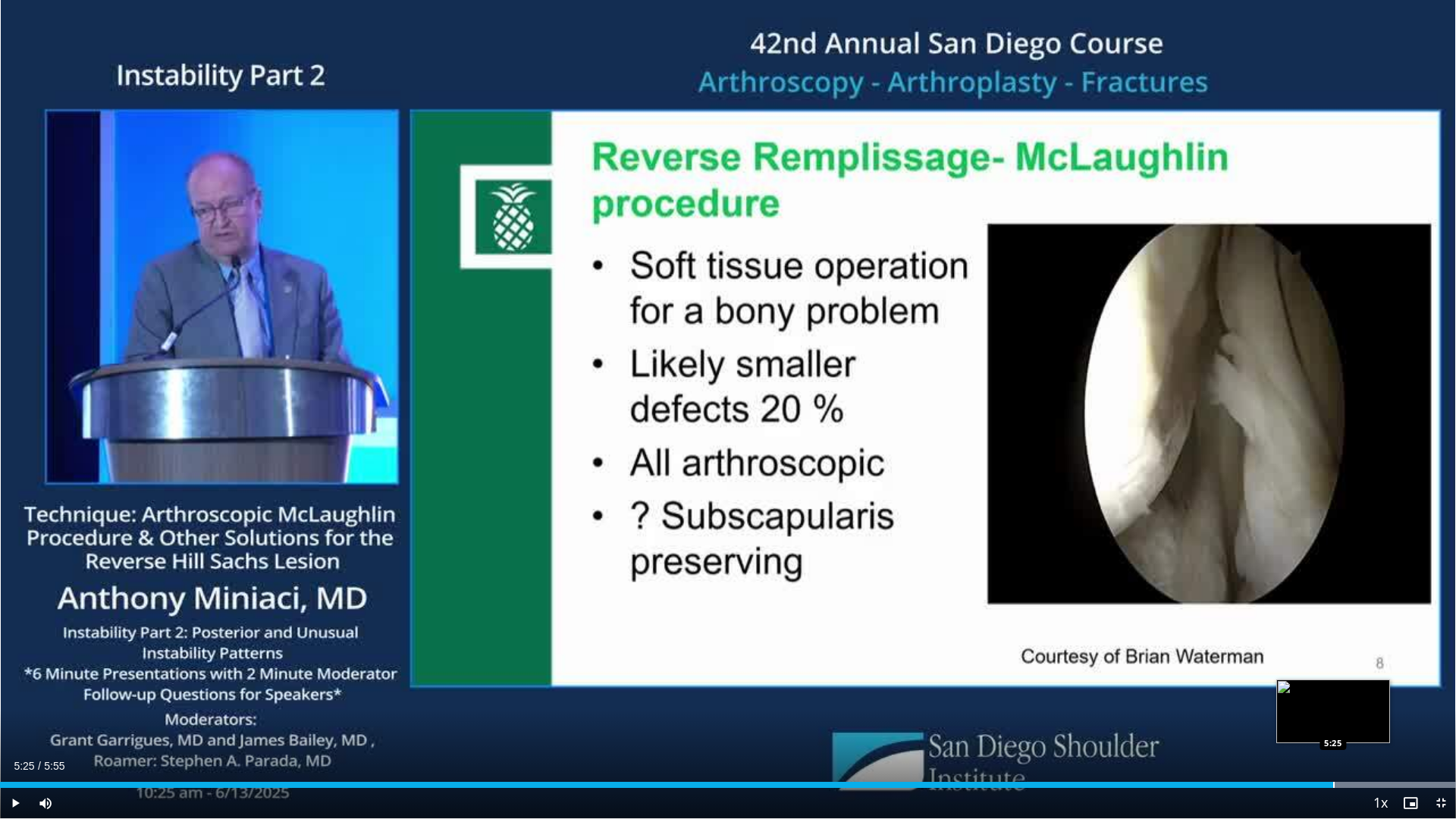
click at [1333, 716] on div "Progress Bar" at bounding box center [1334, 785] width 2 height 6
click at [1364, 716] on div "Progress Bar" at bounding box center [1364, 785] width 2 height 6
click at [1440, 716] on span "Video Player" at bounding box center [1441, 803] width 30 height 30
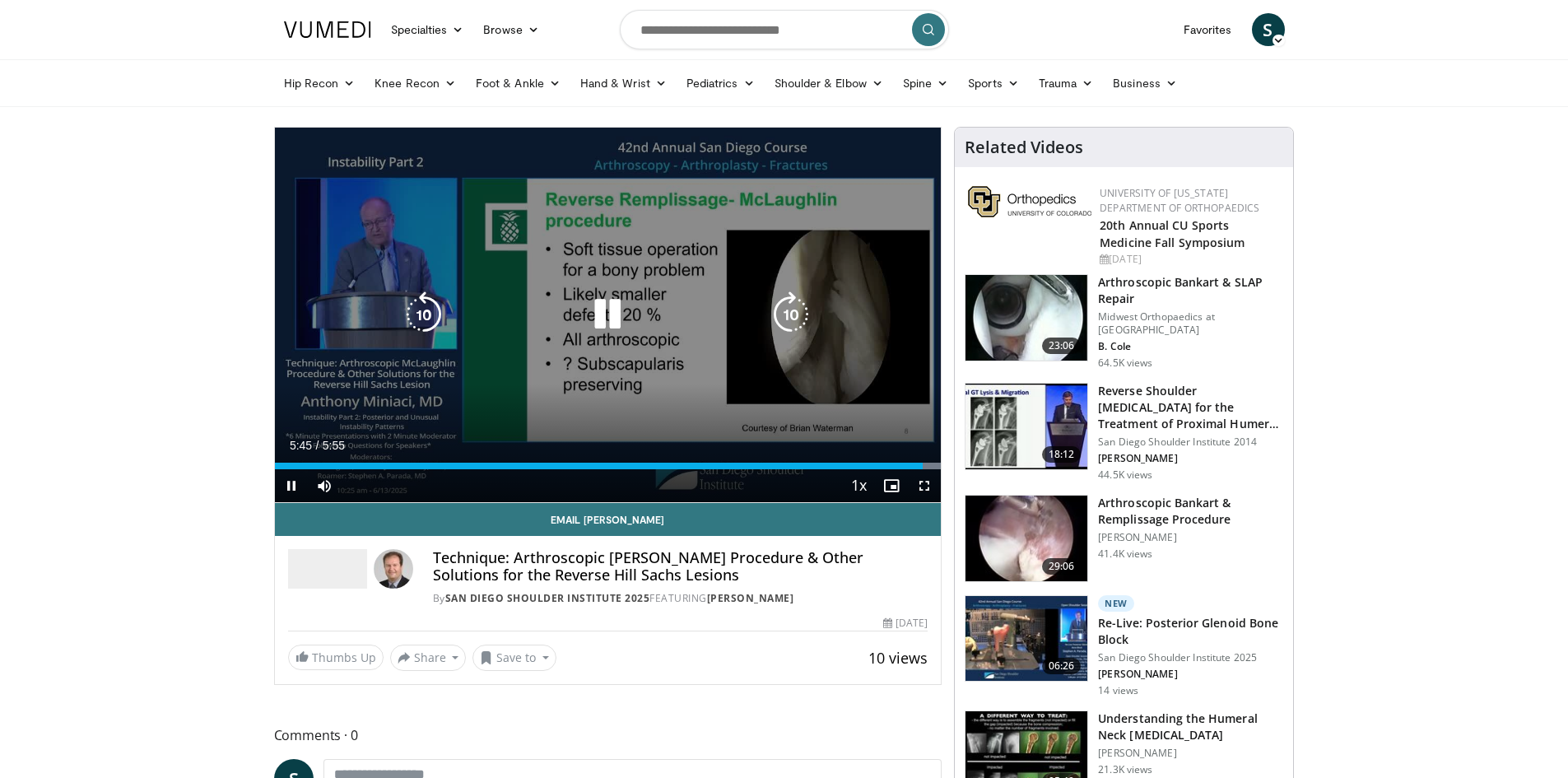
click at [600, 310] on icon "Video Player" at bounding box center [607, 314] width 46 height 46
